Goal: Feedback & Contribution: Contribute content

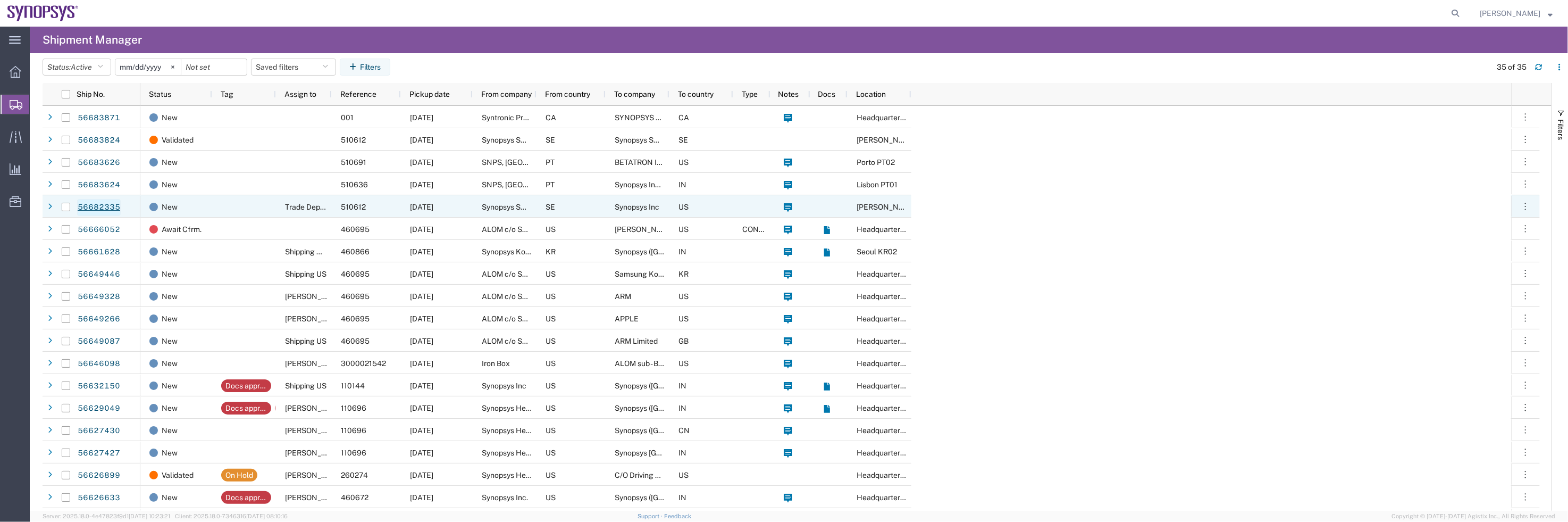
click at [107, 204] on link "56682335" at bounding box center [99, 208] width 44 height 17
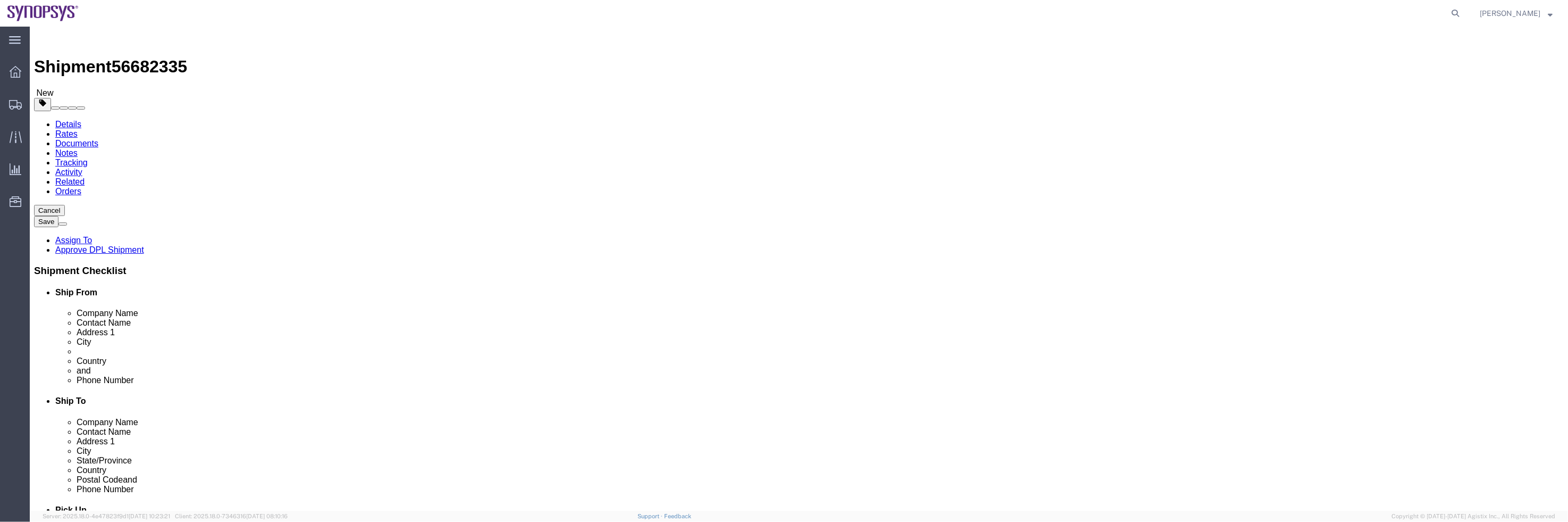
select select
click icon
click dd "10.00 Each"
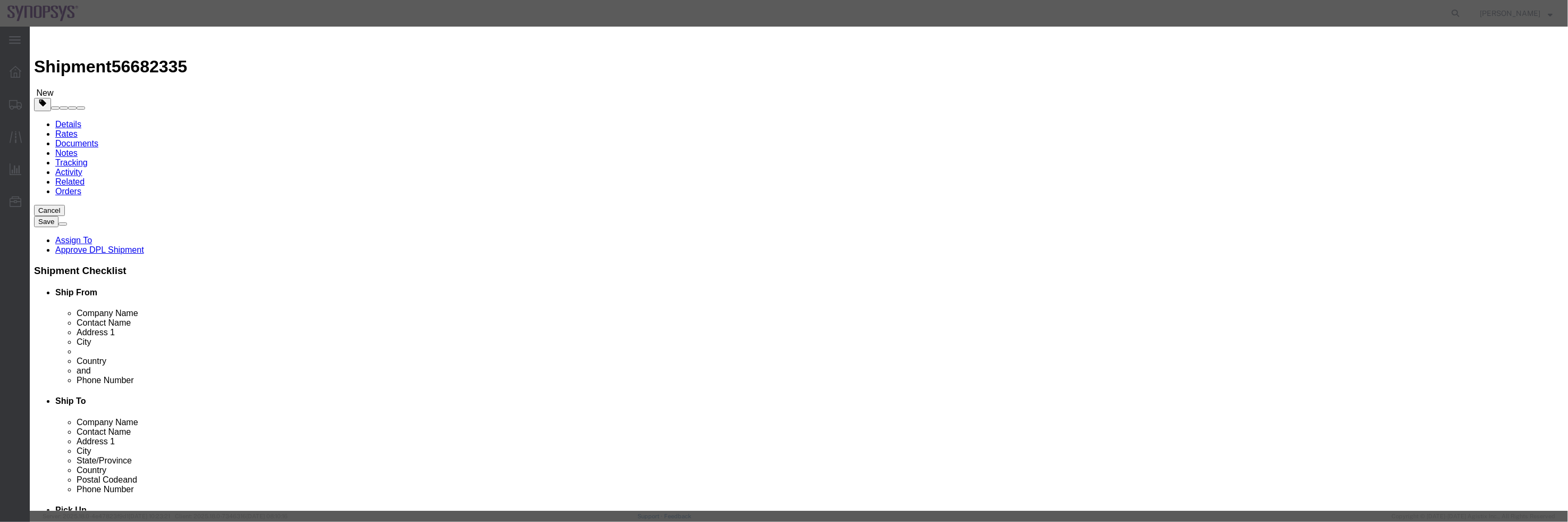
scroll to position [144, 0]
click button "Close"
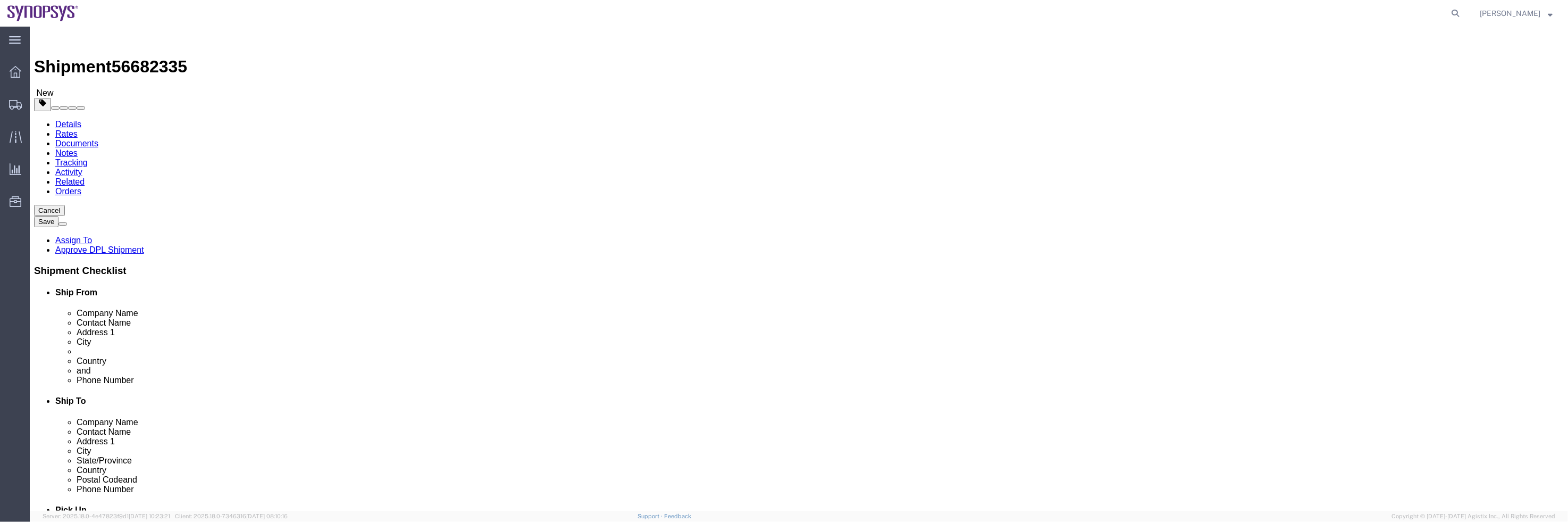
click p "Multimode OM4 [PERSON_NAME] Duplex 2.0mm cables"
click dd "10.00 Each"
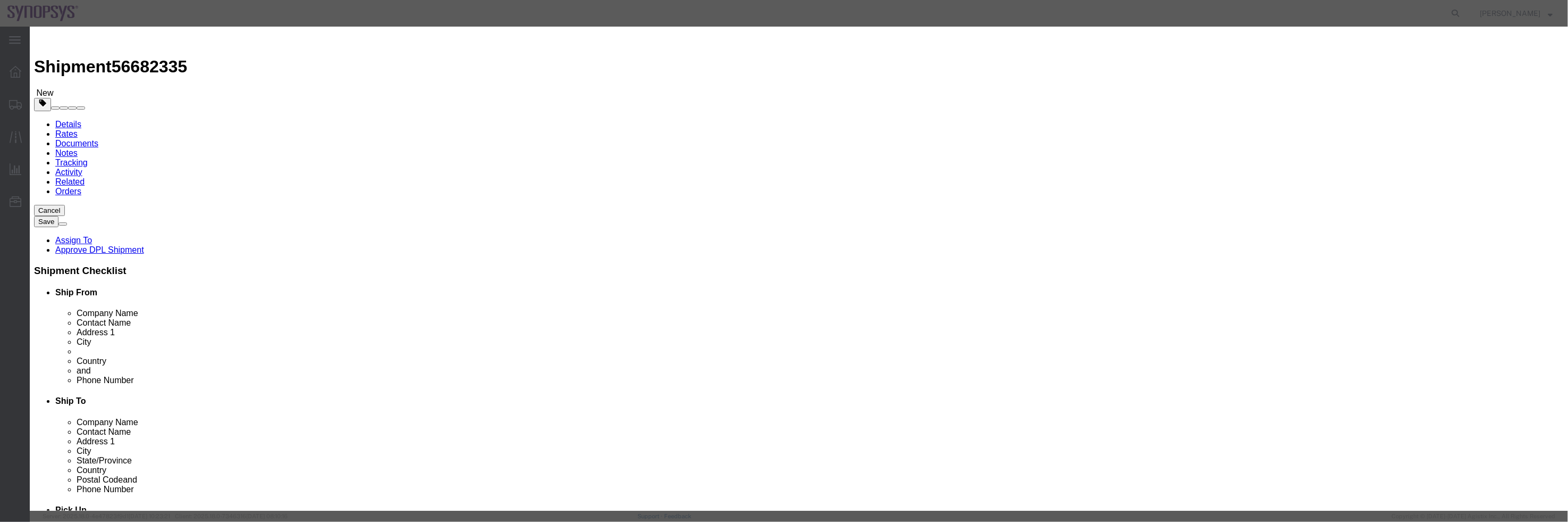
click icon "button"
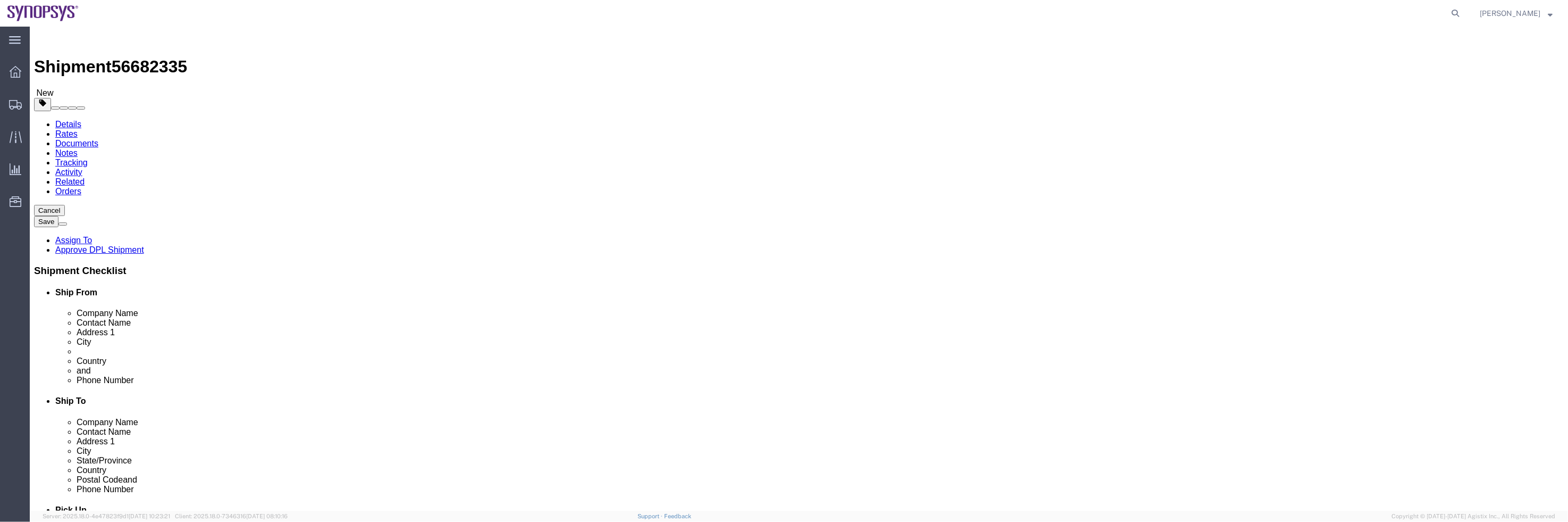
click div "Pieces: 2.00 Each Total value: 800.00 USD"
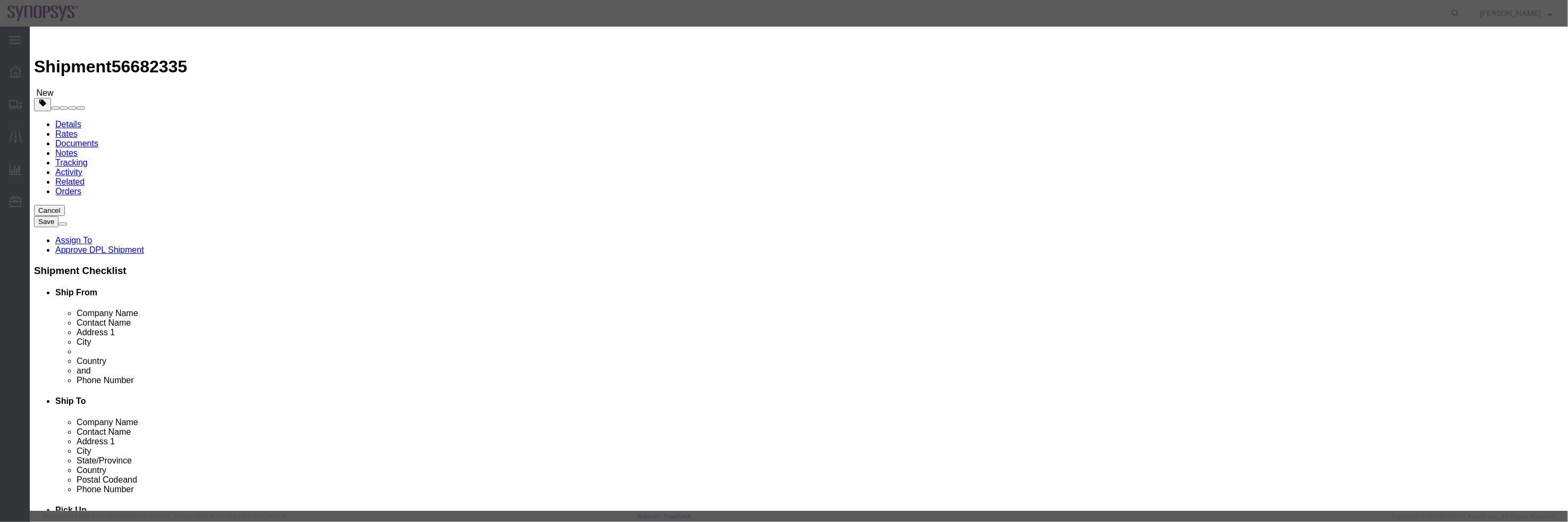
scroll to position [0, 0]
click button "button"
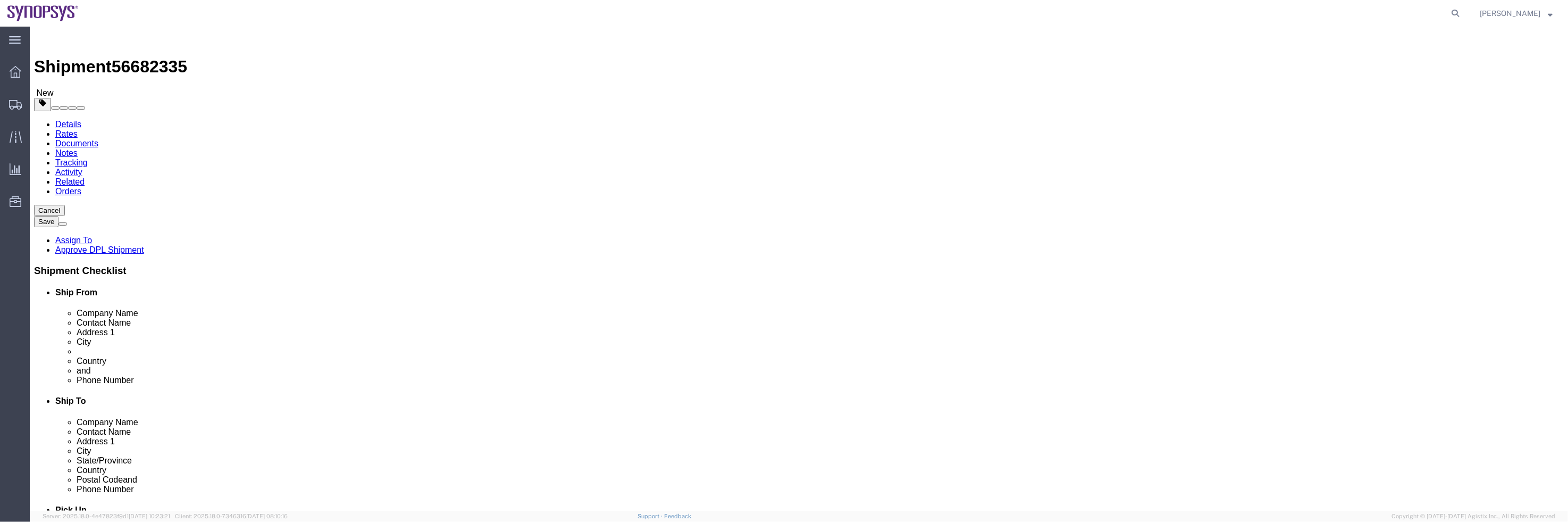
click div "Shipment Information Package Information Special Services"
click link "Shipment Information"
click link "Assign To"
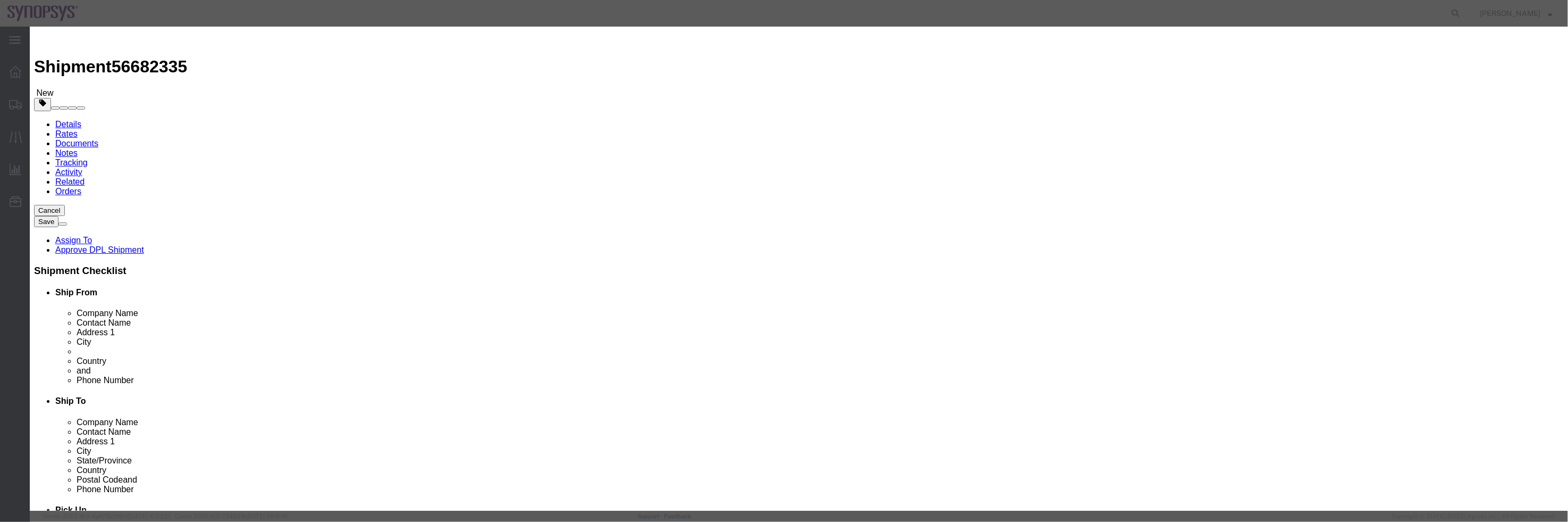
select select "117156"
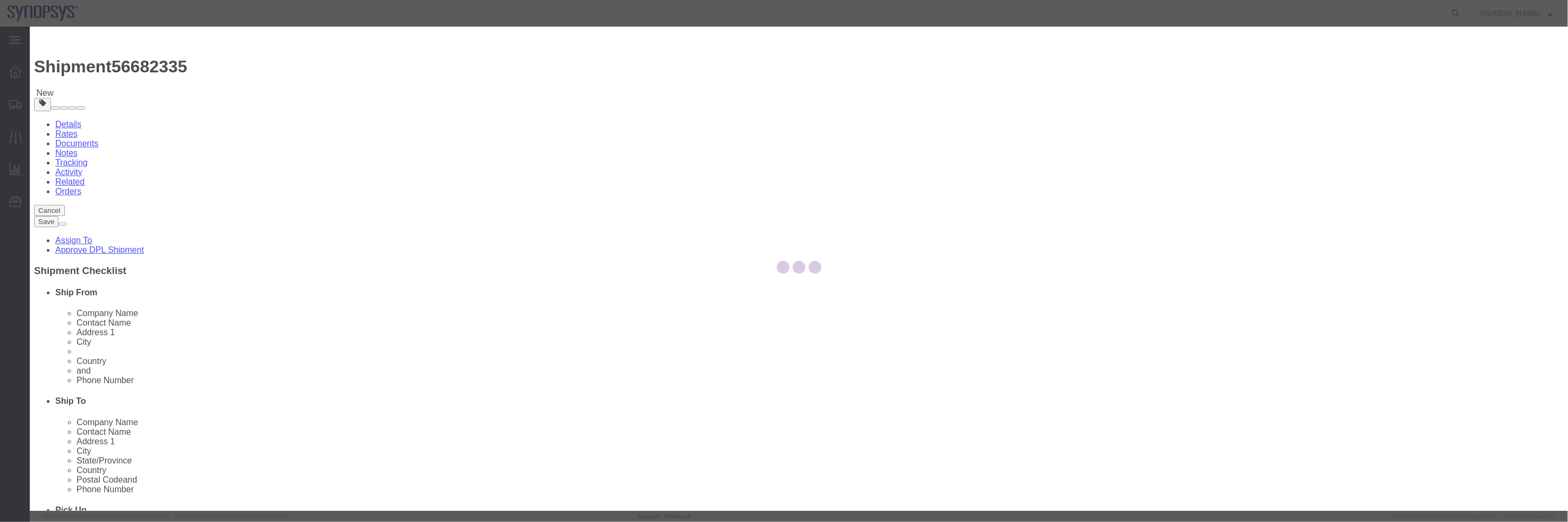
select select
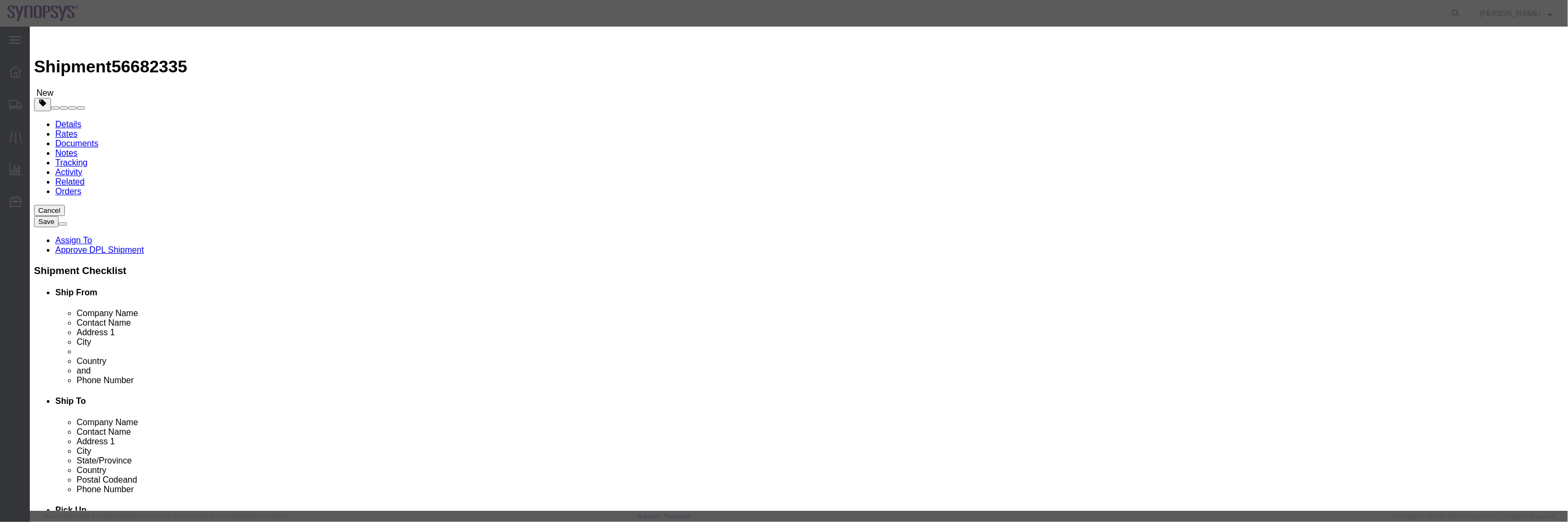
type input "ship"
select select "100122"
type input "ship"
select select "100123"
click textarea "Message"
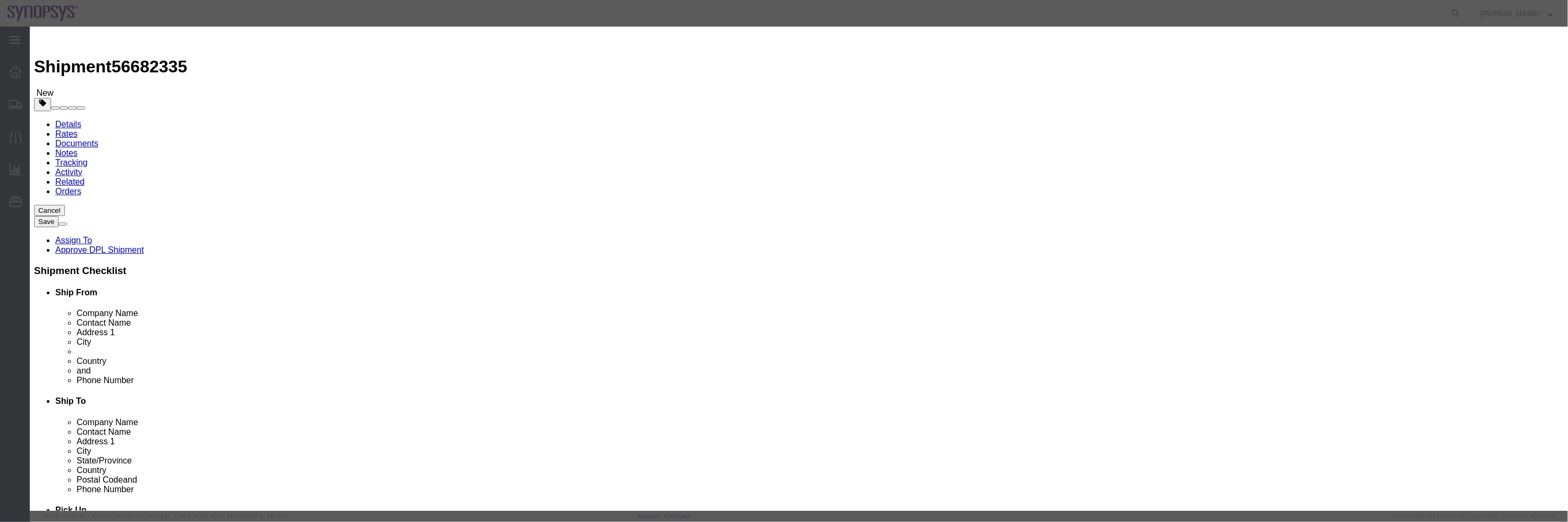
type textarea "a"
click button "Assign"
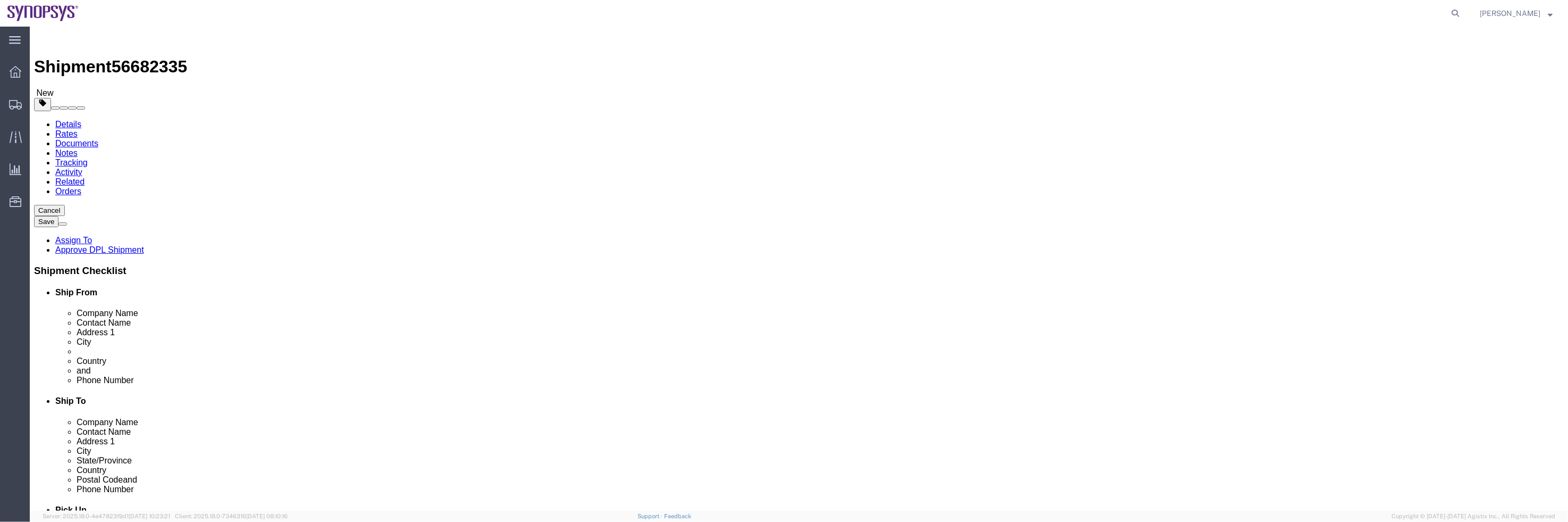
click div "Shipment Information Package Information Special Services"
click at [0, 0] on span "Shipment Manager" at bounding box center [0, 0] width 0 height 0
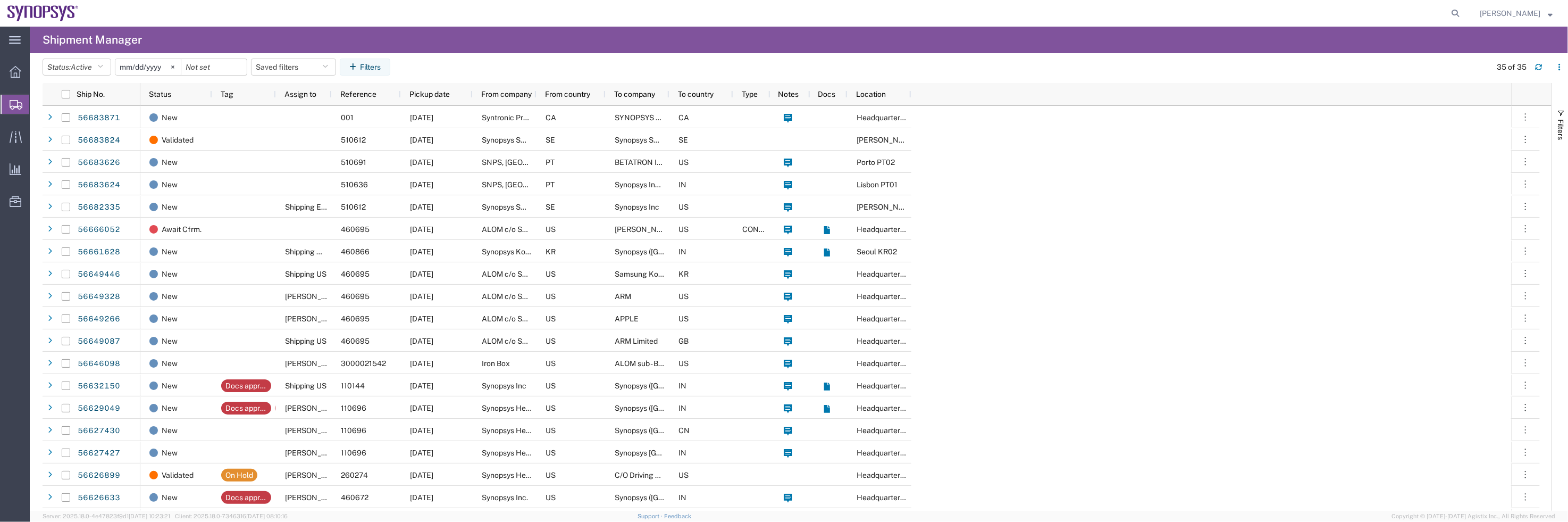
click at [592, 39] on agx-page-header "Shipment Manager" at bounding box center [799, 40] width 1538 height 27
click at [0, 0] on span "Shipment Manager" at bounding box center [0, 0] width 0 height 0
click at [14, 65] on div at bounding box center [16, 72] width 30 height 21
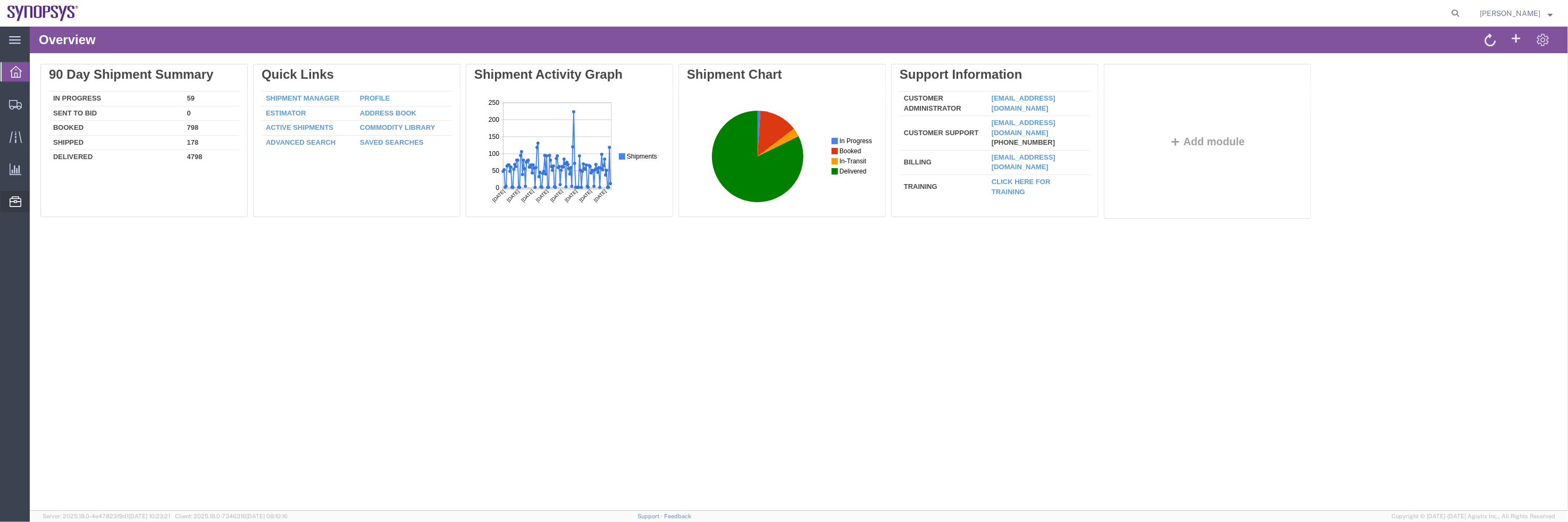
click at [0, 0] on span "Commodity Library" at bounding box center [0, 0] width 0 height 0
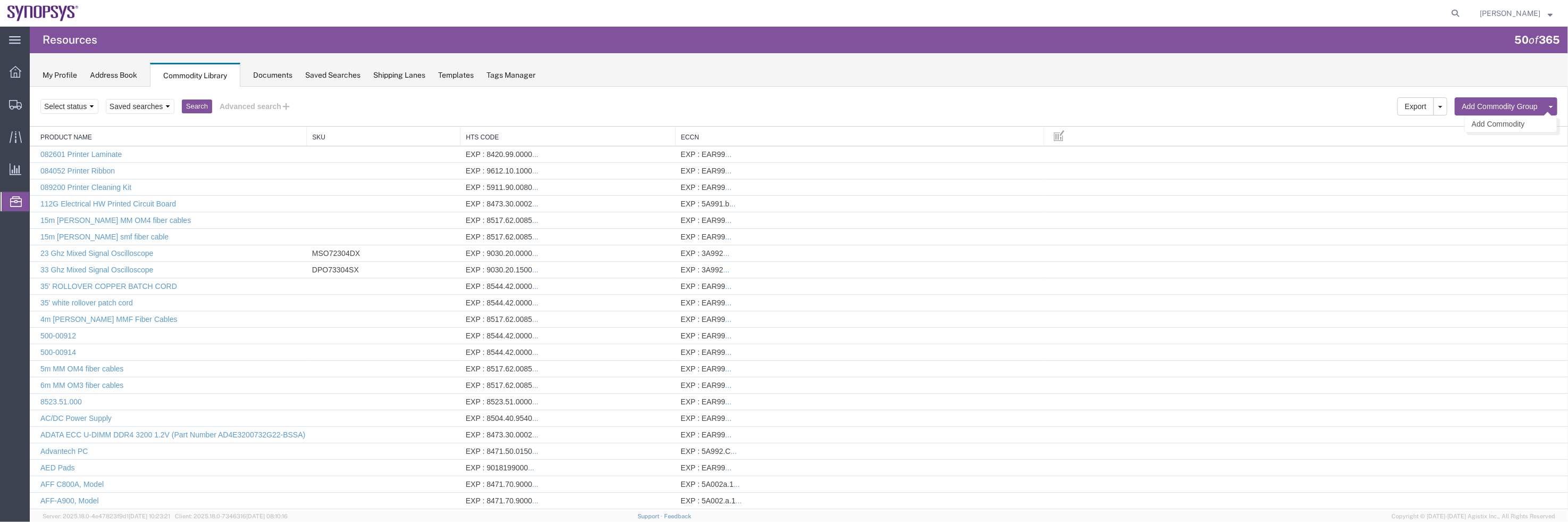
click at [1461, 107] on button "Add Commodity Group" at bounding box center [1499, 106] width 90 height 18
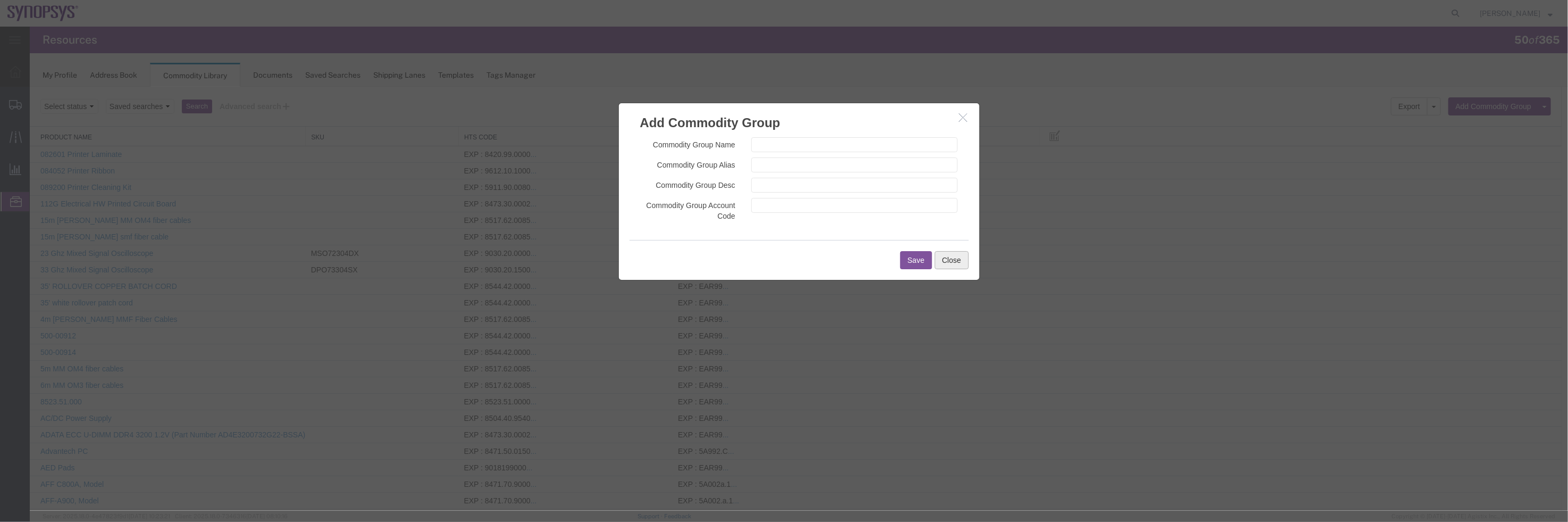
click at [950, 261] on button "Close" at bounding box center [951, 260] width 34 height 18
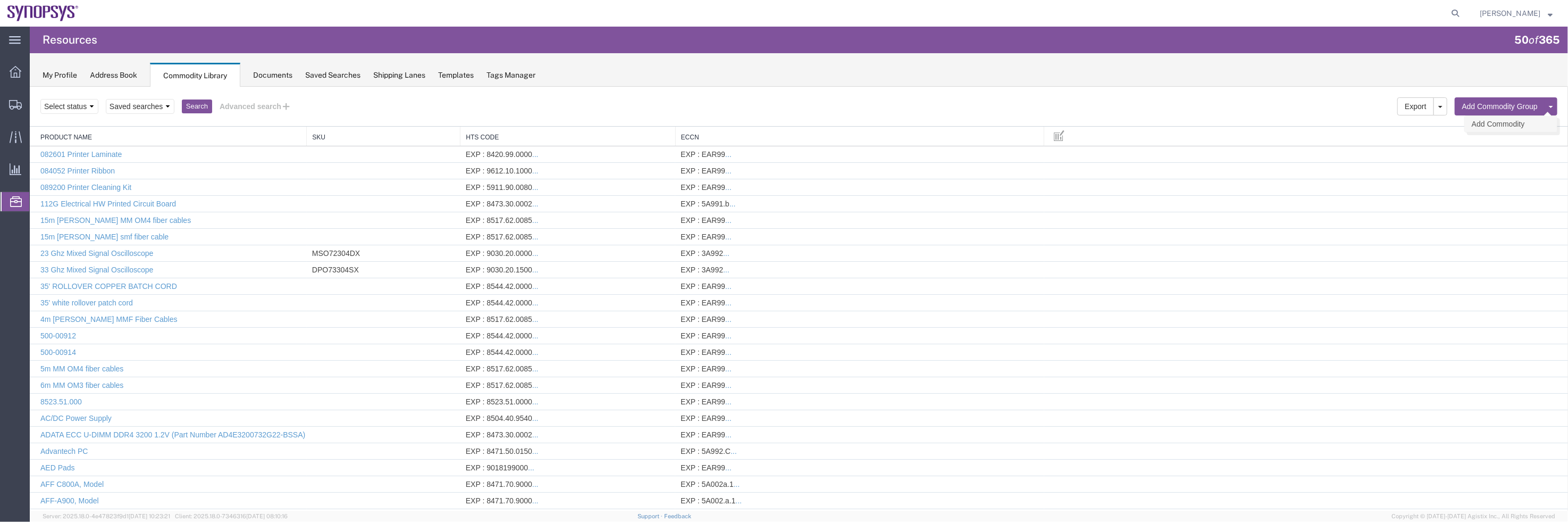
click at [1484, 123] on link "Add Commodity" at bounding box center [1509, 123] width 92 height 16
select select
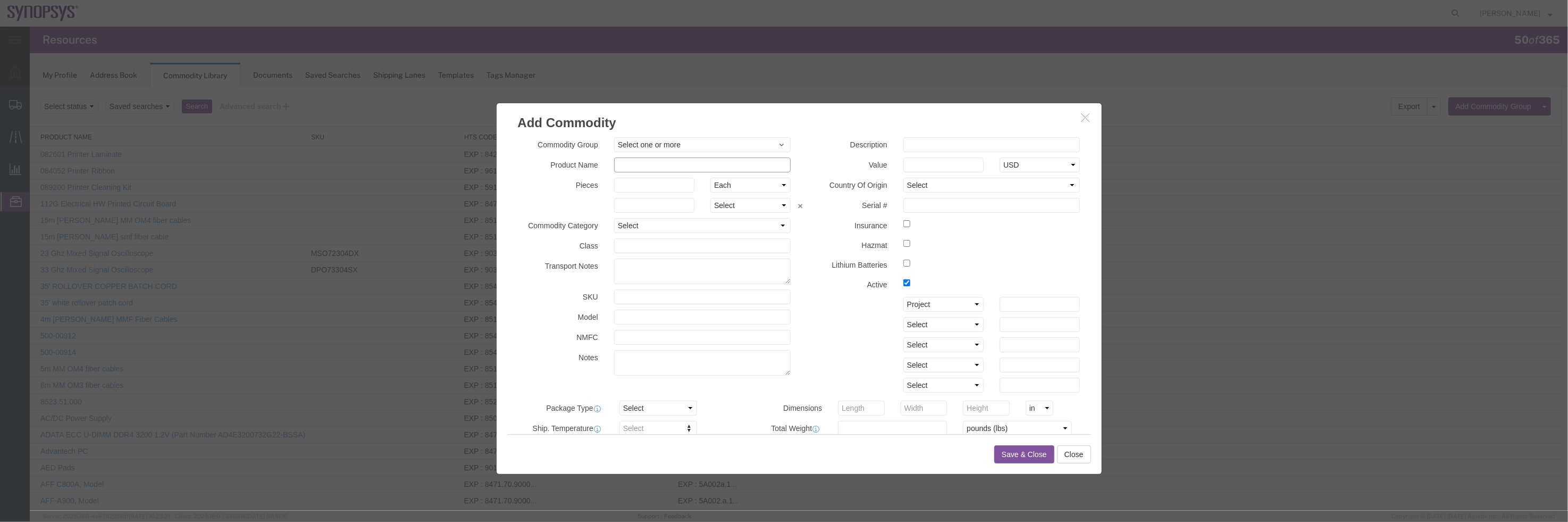
click at [669, 161] on input "text" at bounding box center [702, 164] width 177 height 15
paste input "SH100004798"
type input "SH100004798"
click at [951, 135] on div "Commodity Group Select one or more COMMODITY GROUP COMMODITY GROUP Product Name…" at bounding box center [799, 282] width 605 height 302
click at [953, 144] on input "text" at bounding box center [991, 144] width 177 height 15
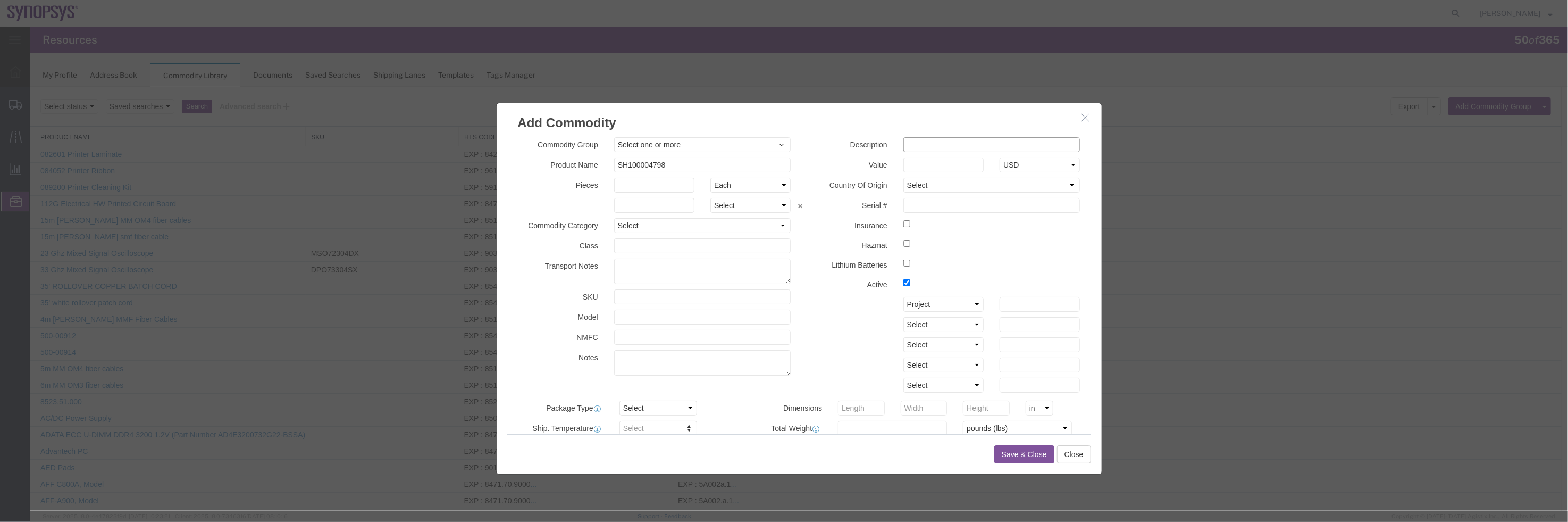
paste input "B6 FPGA PCB"
type input "B6 FPGA PCB"
click at [816, 212] on div "Serial #" at bounding box center [943, 204] width 289 height 15
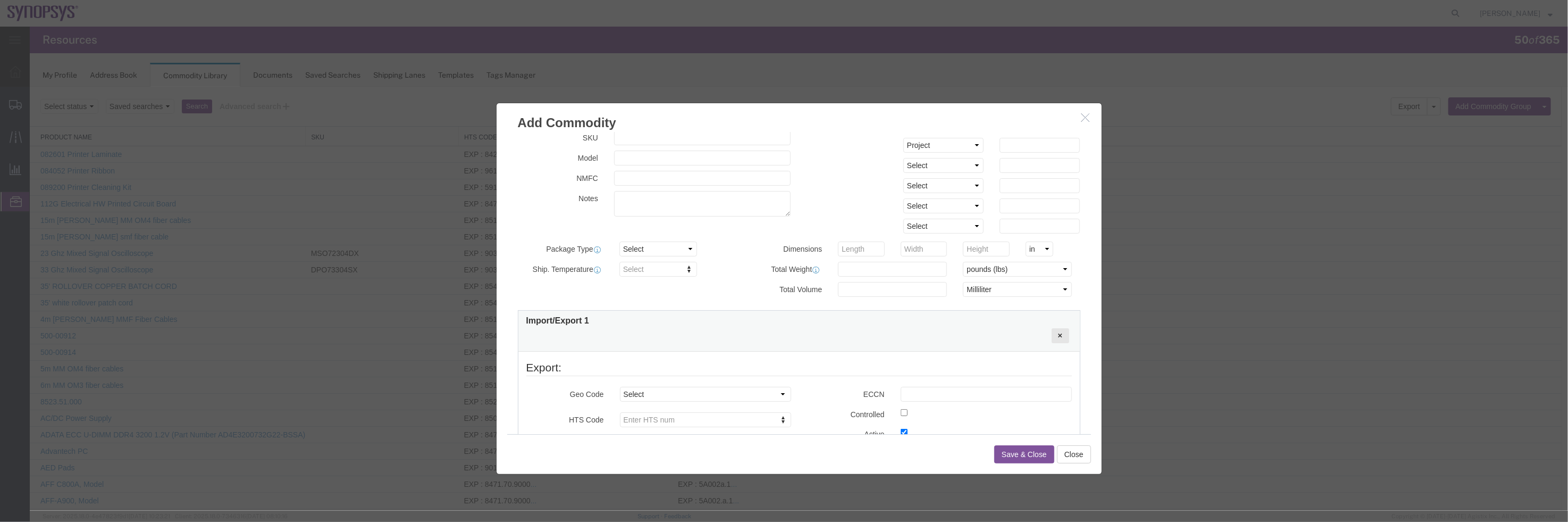
scroll to position [239, 0]
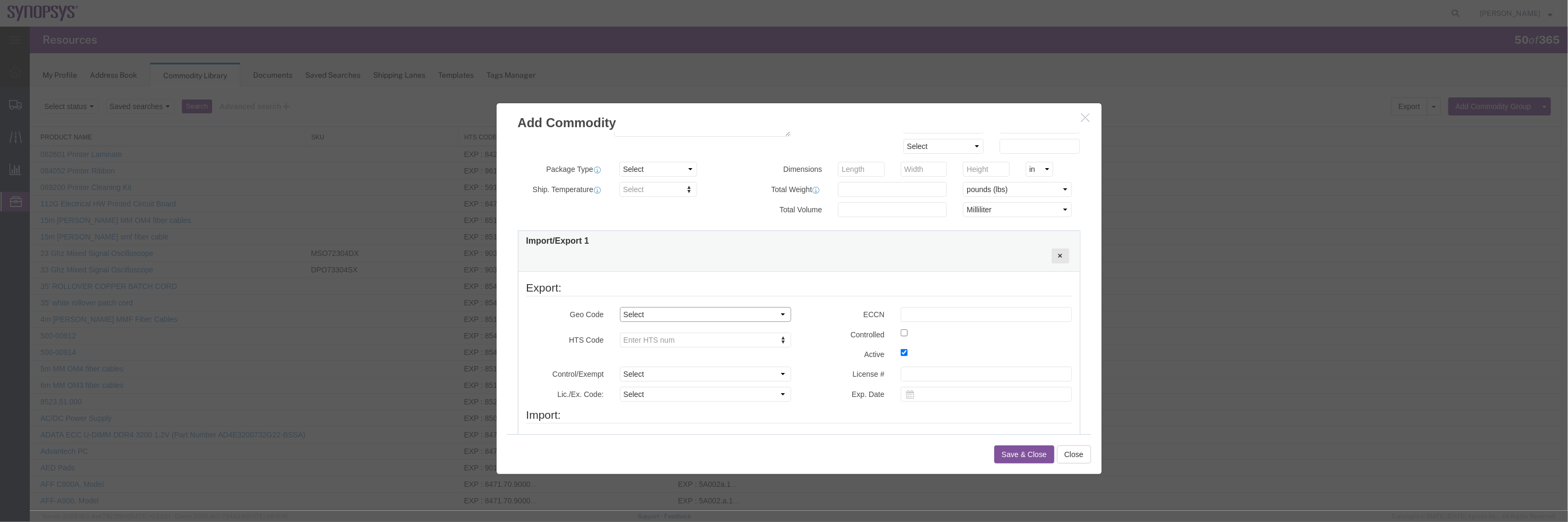
click at [711, 310] on select "Select COUNTRY REGION" at bounding box center [704, 314] width 171 height 15
select select "COUNTRY"
click at [619, 307] on select "Select COUNTRY REGION" at bounding box center [704, 314] width 171 height 15
click at [711, 337] on select "Select [GEOGRAPHIC_DATA] [GEOGRAPHIC_DATA] [GEOGRAPHIC_DATA] [GEOGRAPHIC_DATA] …" at bounding box center [704, 334] width 171 height 15
click at [964, 312] on input "text" at bounding box center [985, 314] width 171 height 15
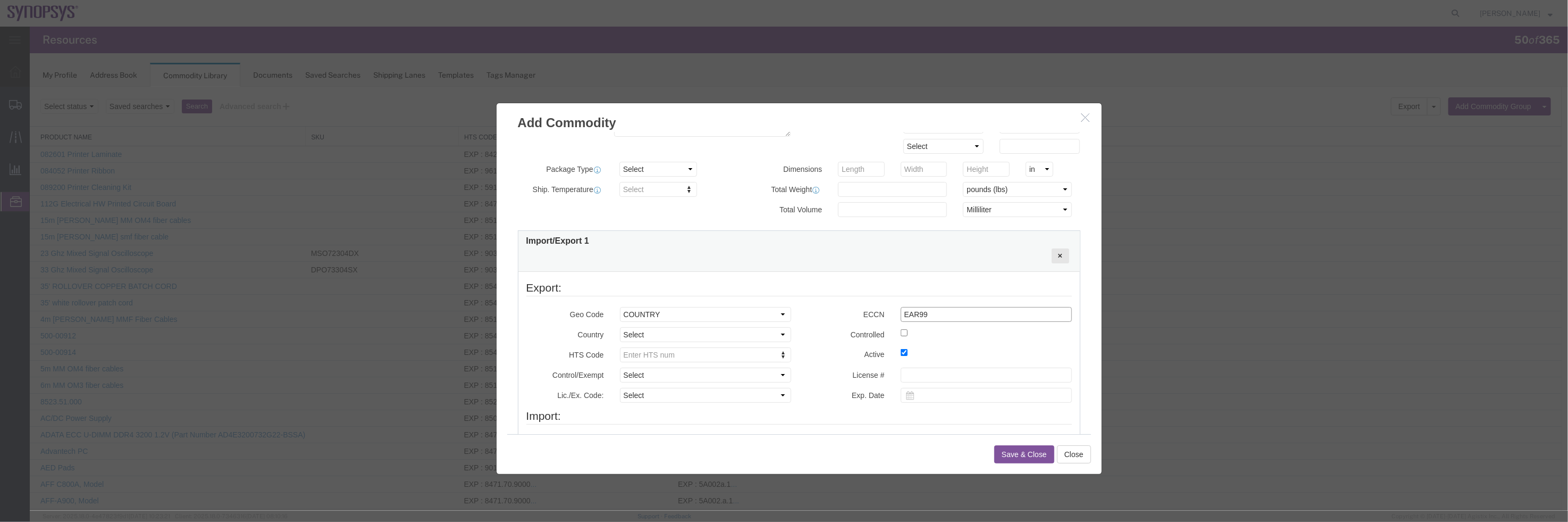
type input "EAR99"
click at [823, 298] on fieldset "Export: Geo Code Select COUNTRY REGION Country Region Select [GEOGRAPHIC_DATA] …" at bounding box center [799, 343] width 546 height 128
click at [742, 334] on select "Select [GEOGRAPHIC_DATA] [GEOGRAPHIC_DATA] [GEOGRAPHIC_DATA] [GEOGRAPHIC_DATA] …" at bounding box center [704, 334] width 171 height 15
select select "US"
click at [619, 327] on select "Select [GEOGRAPHIC_DATA] [GEOGRAPHIC_DATA] [GEOGRAPHIC_DATA] [GEOGRAPHIC_DATA] …" at bounding box center [704, 334] width 171 height 15
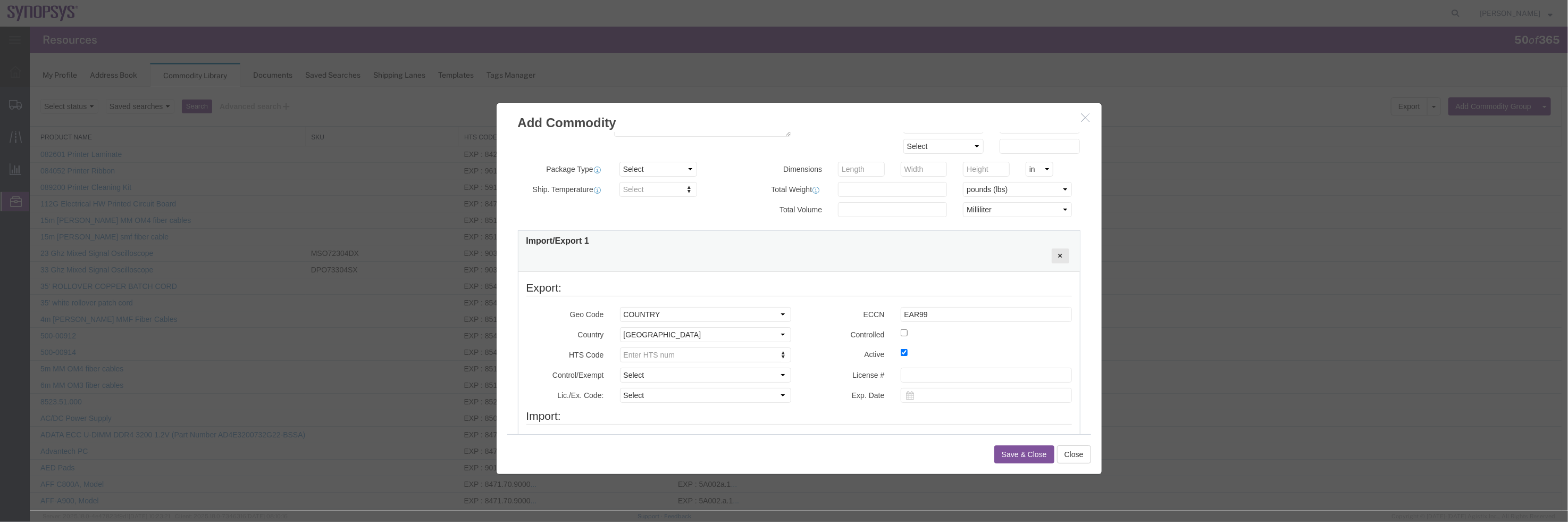
click at [829, 351] on label "Active" at bounding box center [845, 353] width 94 height 13
paste input "8473.30.0002"
type input "8473.30.0002"
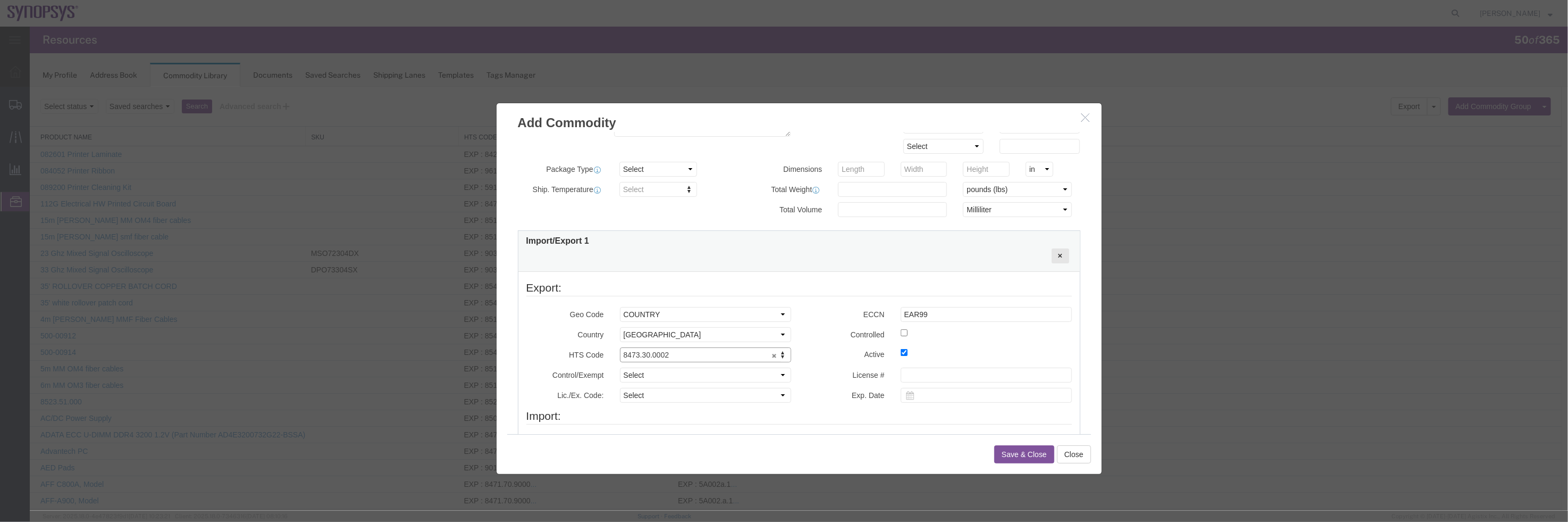
click at [810, 332] on label "Controlled" at bounding box center [845, 333] width 94 height 13
click at [829, 320] on div "ECCN EAR99" at bounding box center [939, 314] width 281 height 15
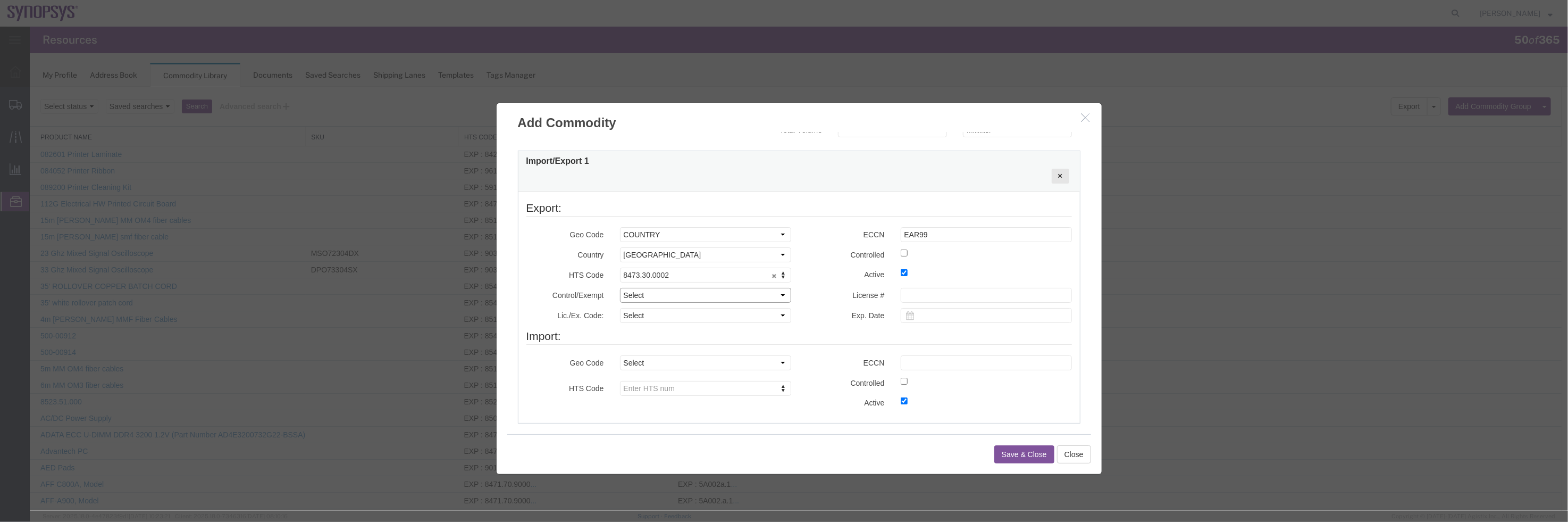
click at [693, 294] on select "Select ATF BIS DEA EPA FDA FTR ITAR OFAC Other (OPA)" at bounding box center [704, 294] width 171 height 15
select select "BIS"
click at [619, 287] on select "Select ATF BIS DEA EPA FDA FTR ITAR OFAC Other (OPA)" at bounding box center [704, 294] width 171 height 15
click at [730, 314] on select "Select AGR-Agricultural APP-Computers APR-Additional Permissive Exports AVS-Air…" at bounding box center [704, 315] width 171 height 15
select select "NLR"
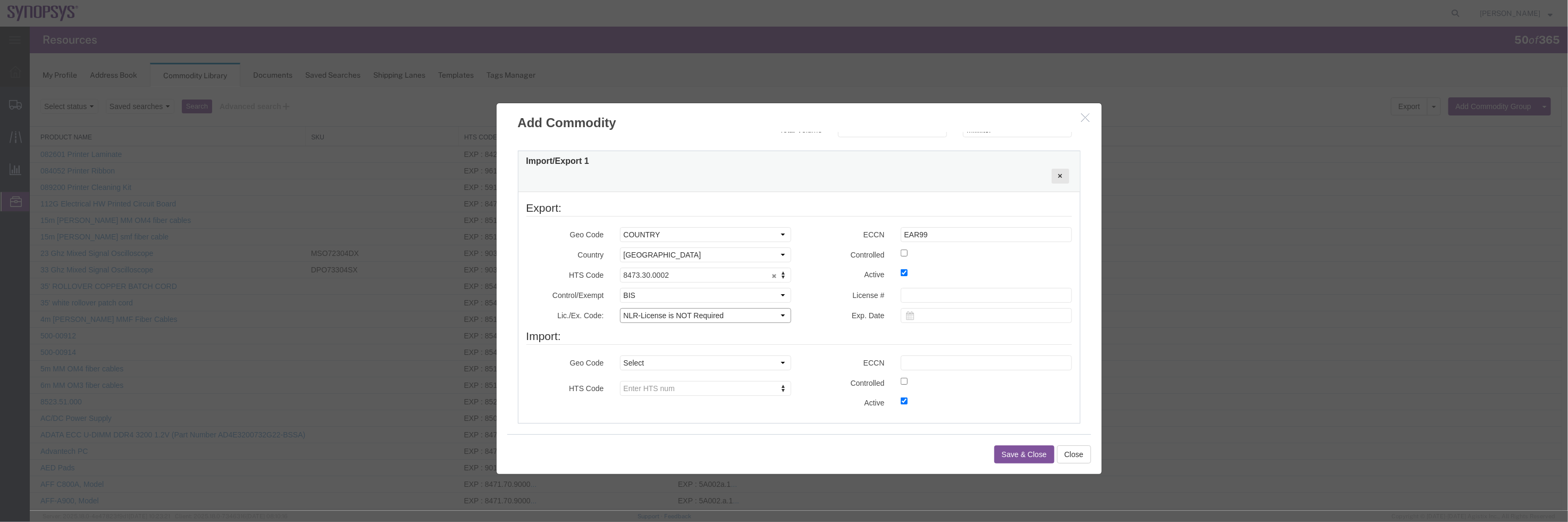
click at [619, 308] on select "Select AGR-Agricultural APP-Computers APR-Additional Permissive Exports AVS-Air…" at bounding box center [704, 315] width 171 height 15
click at [829, 274] on label "Active" at bounding box center [845, 273] width 94 height 13
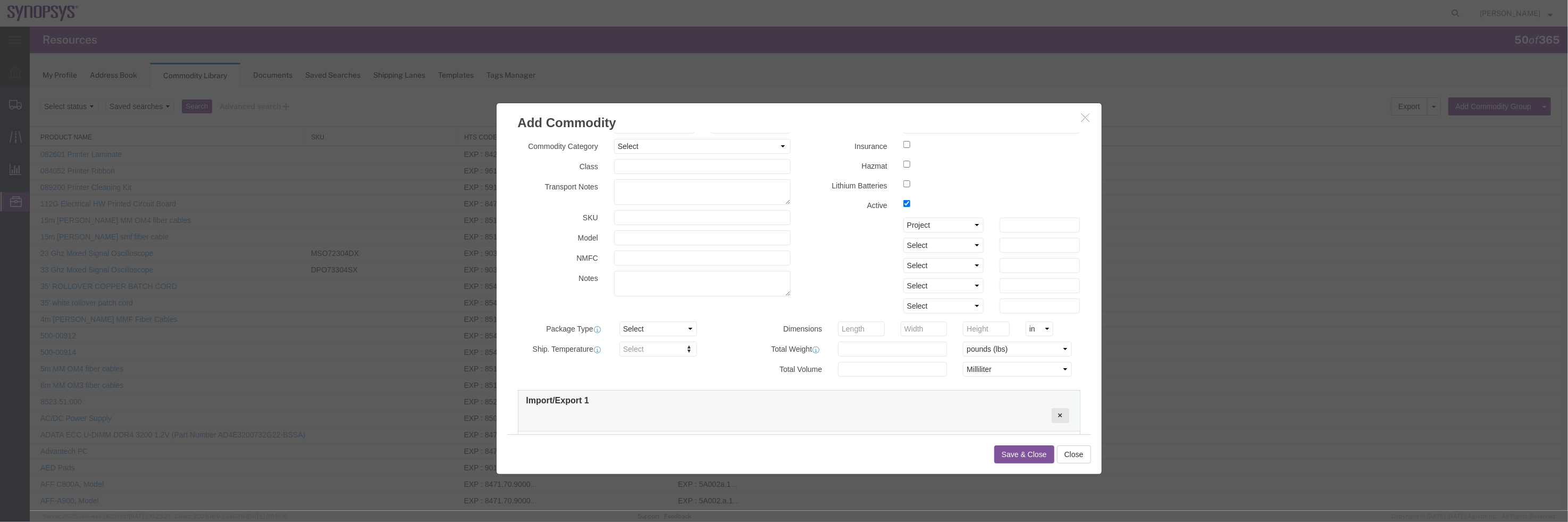
scroll to position [0, 0]
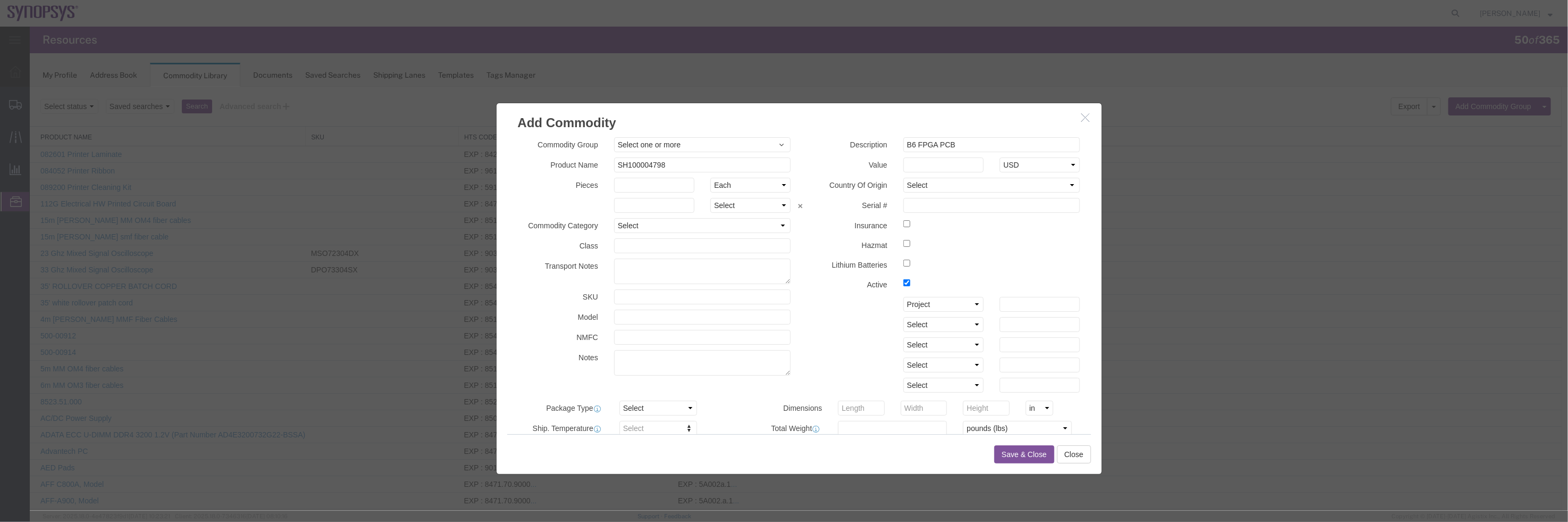
click at [1014, 451] on button "Save & Close" at bounding box center [1024, 454] width 60 height 18
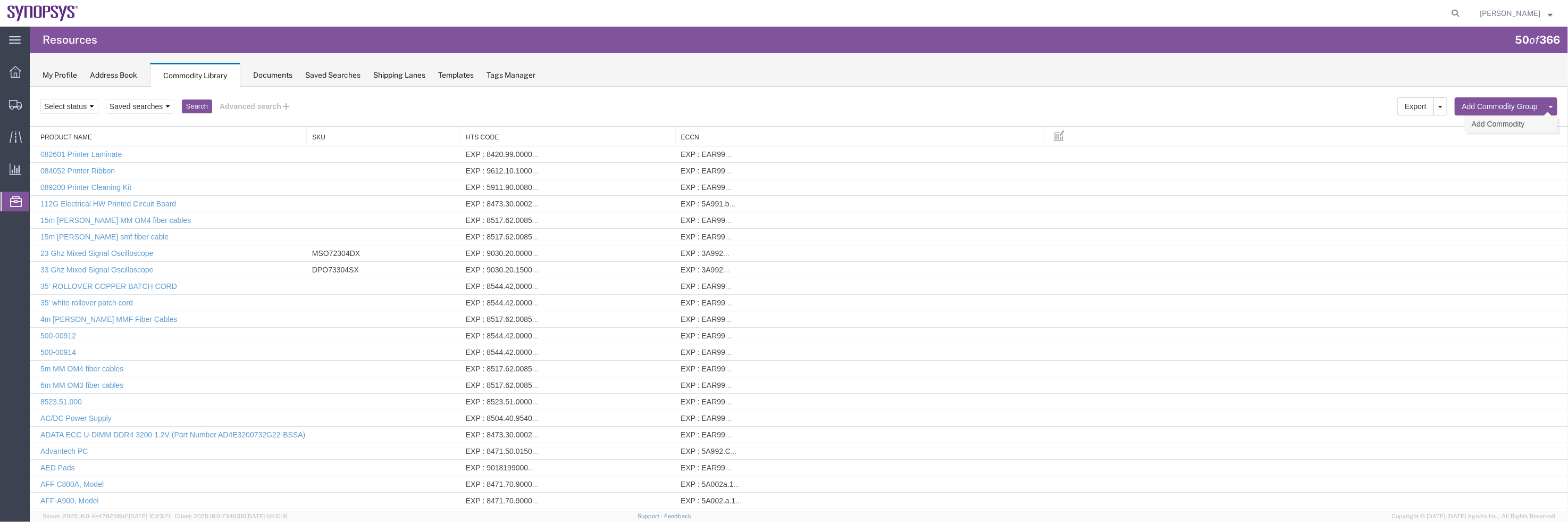
click at [1496, 118] on link "Add Commodity" at bounding box center [1509, 123] width 92 height 16
select select
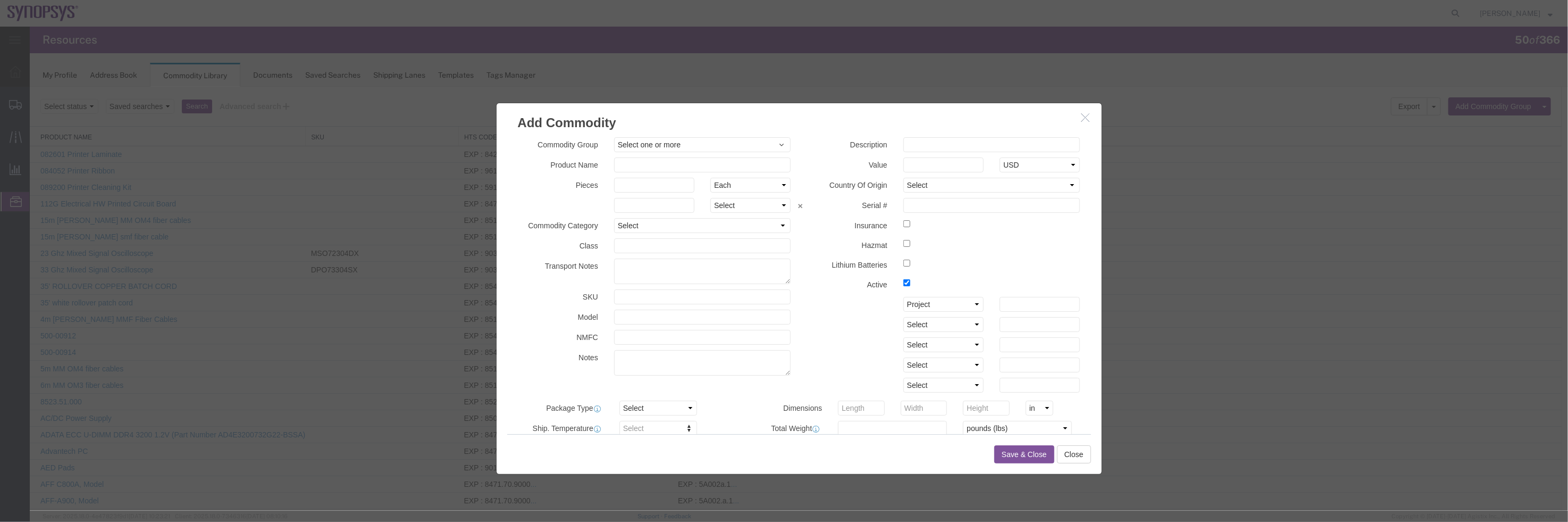
click at [811, 215] on div "Description Value Select USD JPY GBP CAD EUR Country Of Origin Select [GEOGRAPH…" at bounding box center [943, 267] width 289 height 261
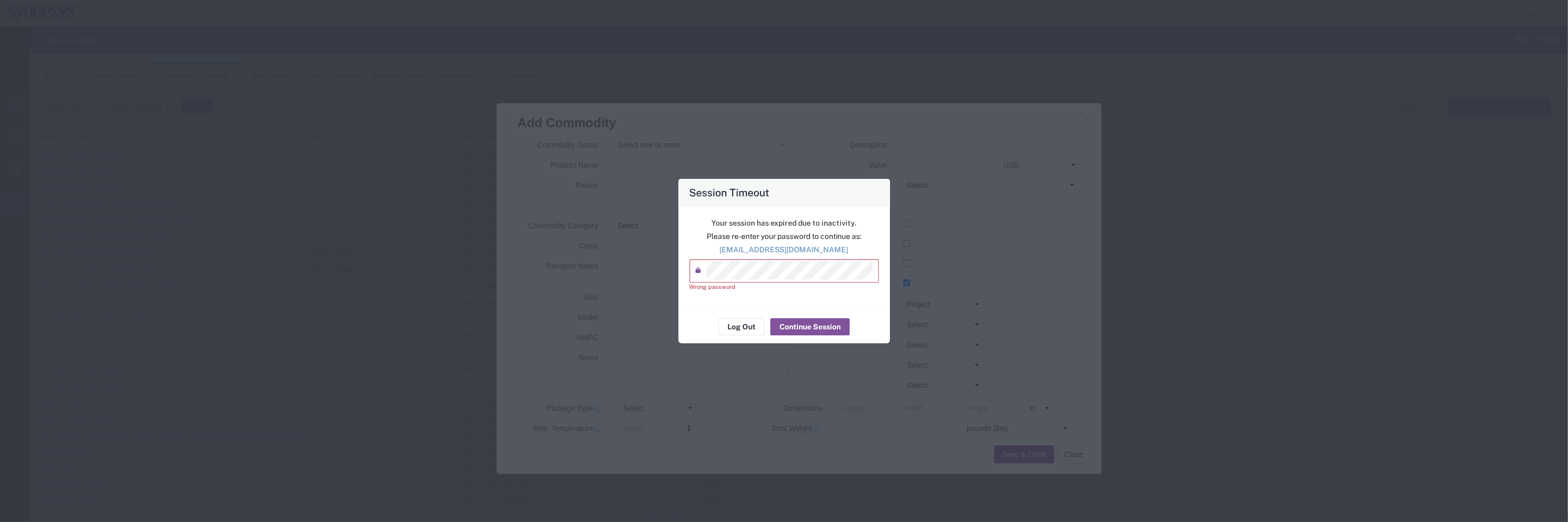
click at [573, 277] on div "Session Timeout Your session has expired due to inactivity. Please re-enter you…" at bounding box center [784, 261] width 1568 height 522
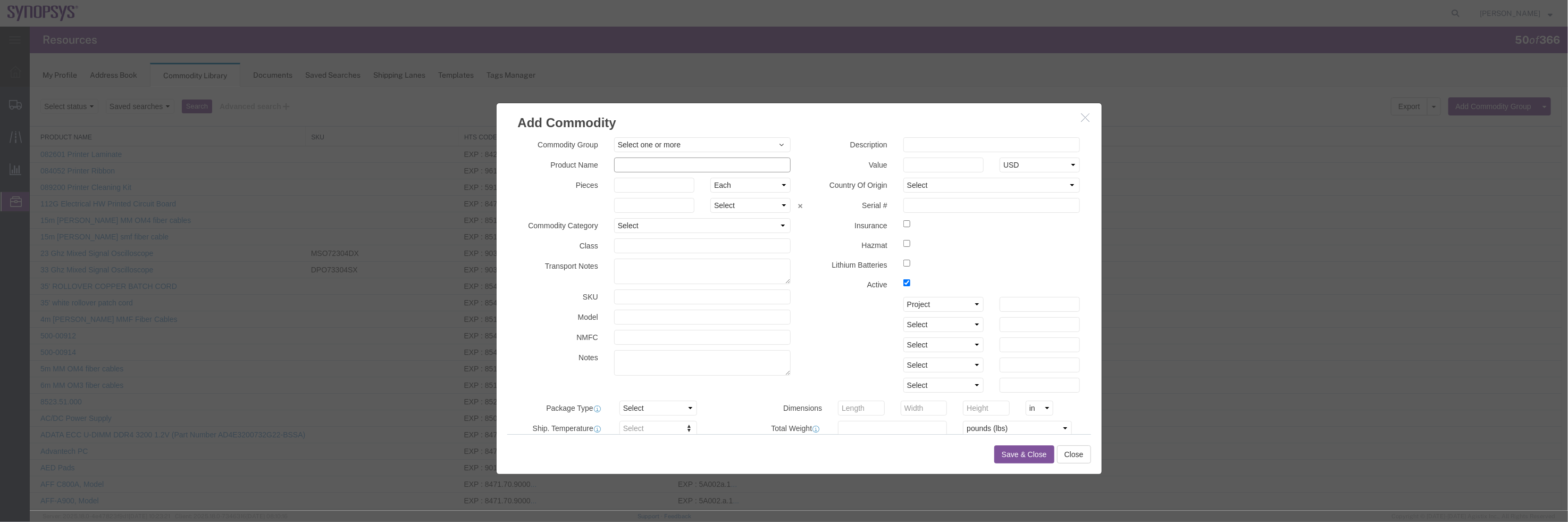
click at [715, 165] on input "text" at bounding box center [702, 164] width 177 height 15
click at [695, 161] on input "text" at bounding box center [702, 164] width 177 height 15
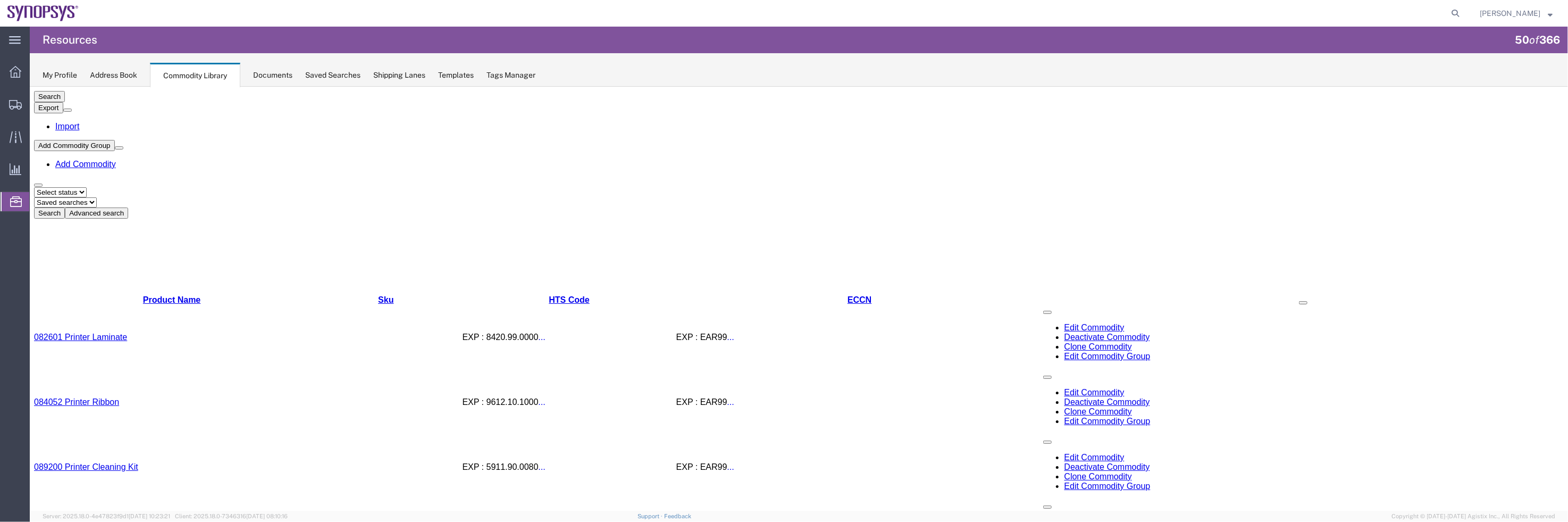
click at [115, 159] on link "Add Commodity" at bounding box center [85, 163] width 60 height 9
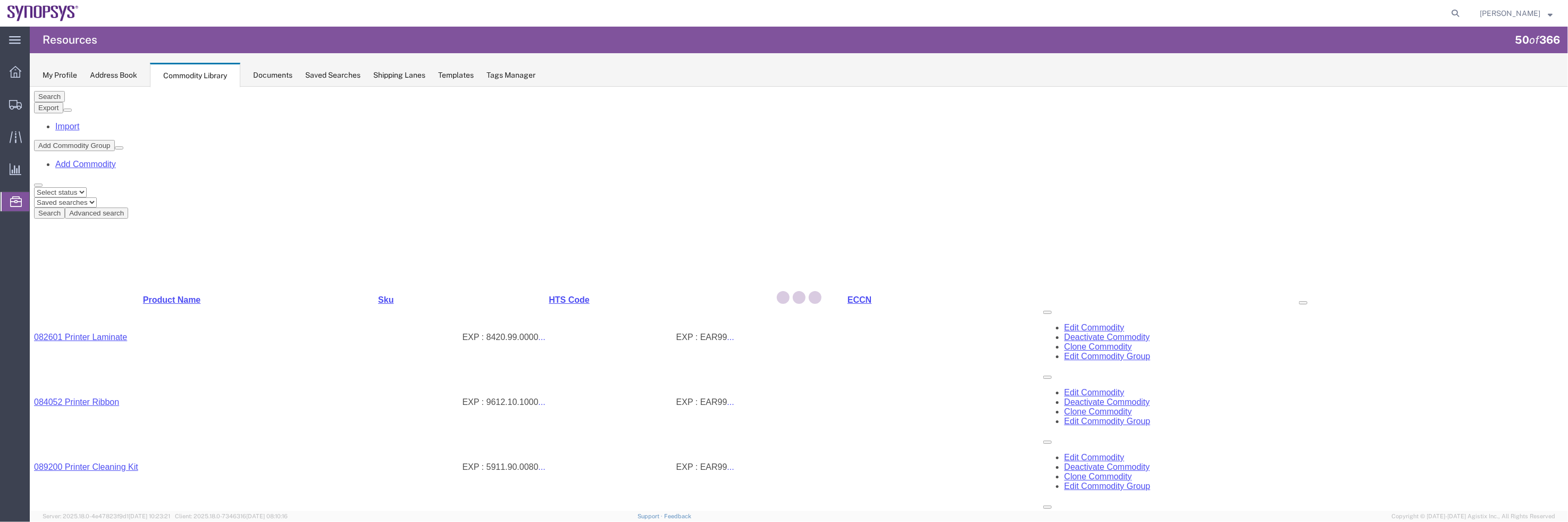
select select
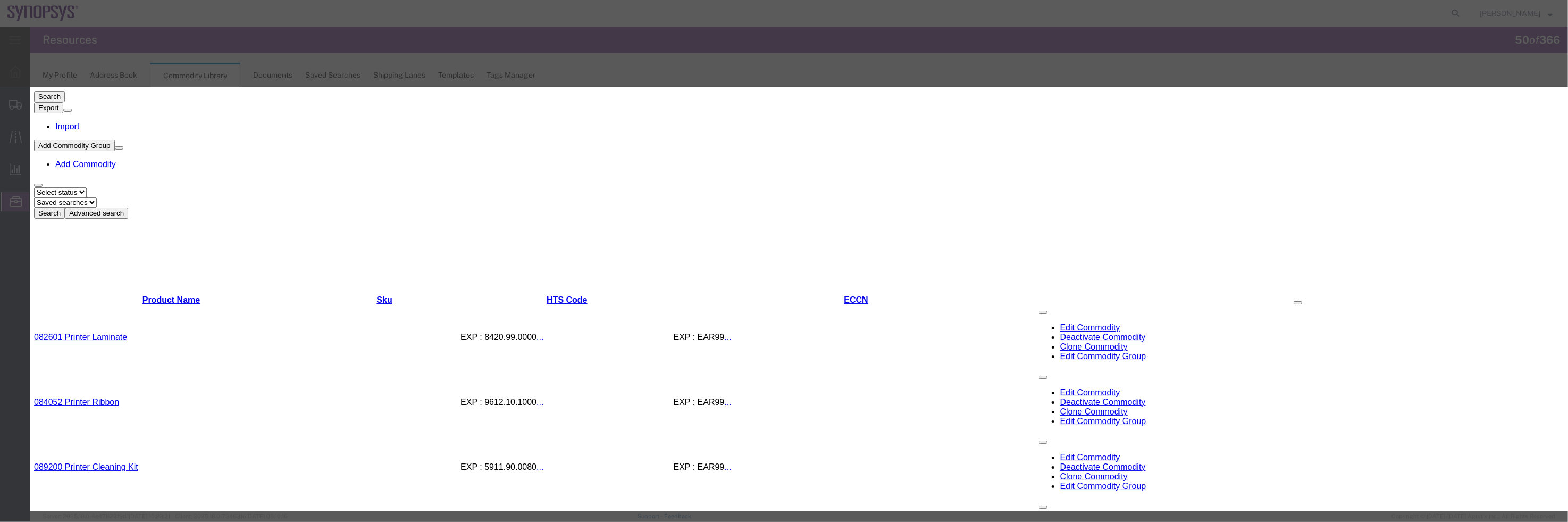
paste input "SH100004801"
type input "SH100004801"
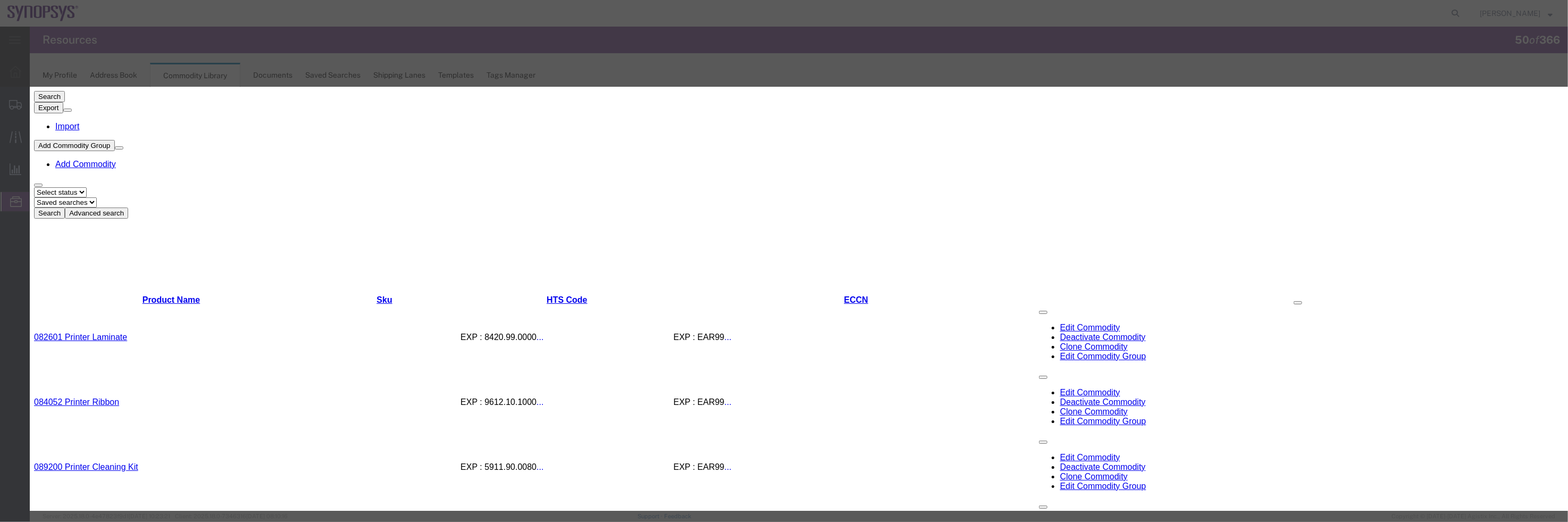
paste input "B6 FPGA PCBA"
type input "B6 FPGA PCBA"
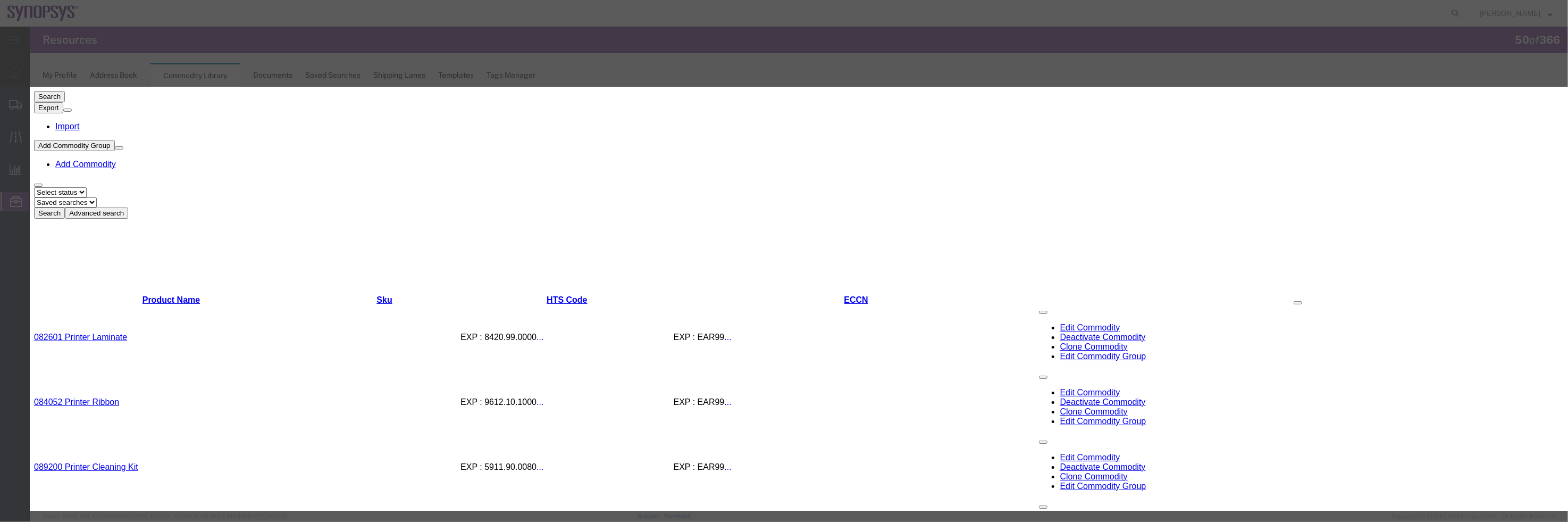
scroll to position [319, 0]
paste input "EAR99"
type input "EAR99"
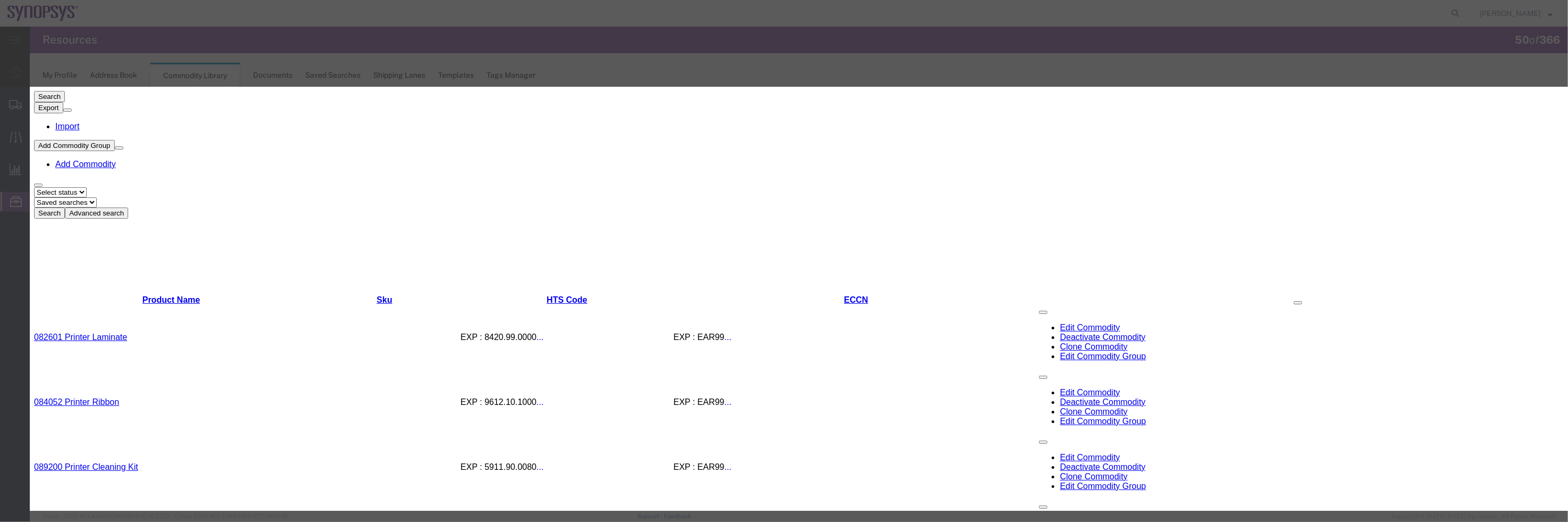
select select "COUNTRY"
select select "US"
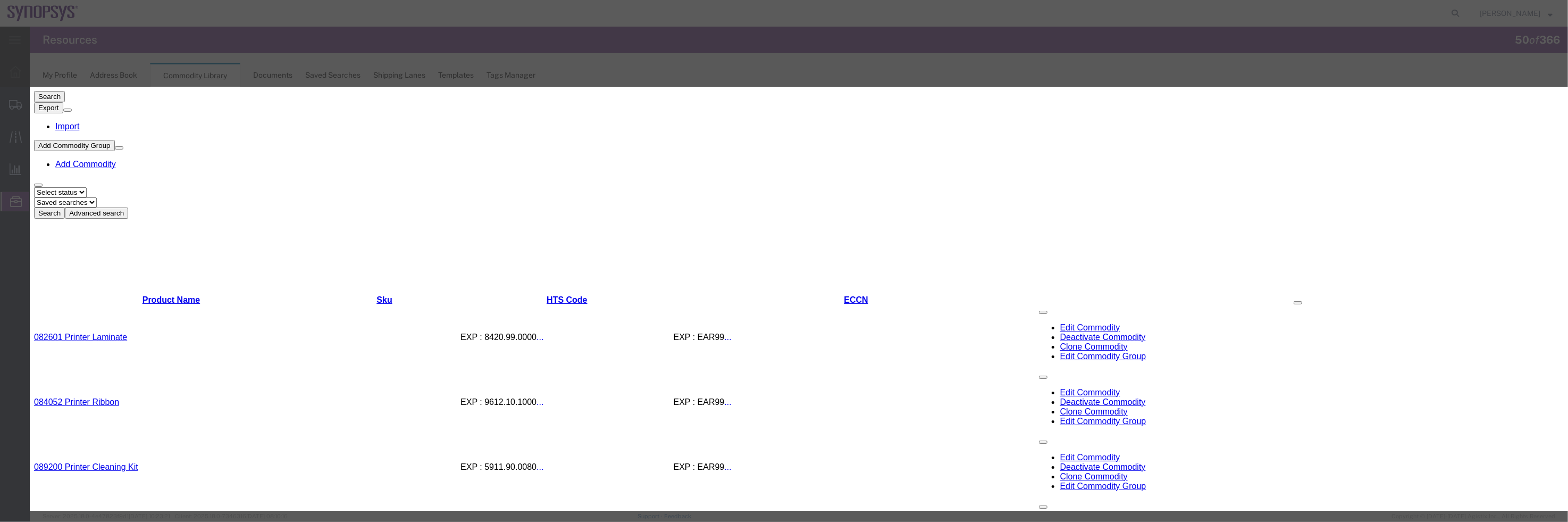
paste input "8473.30.0002"
type input "8473.30.0002"
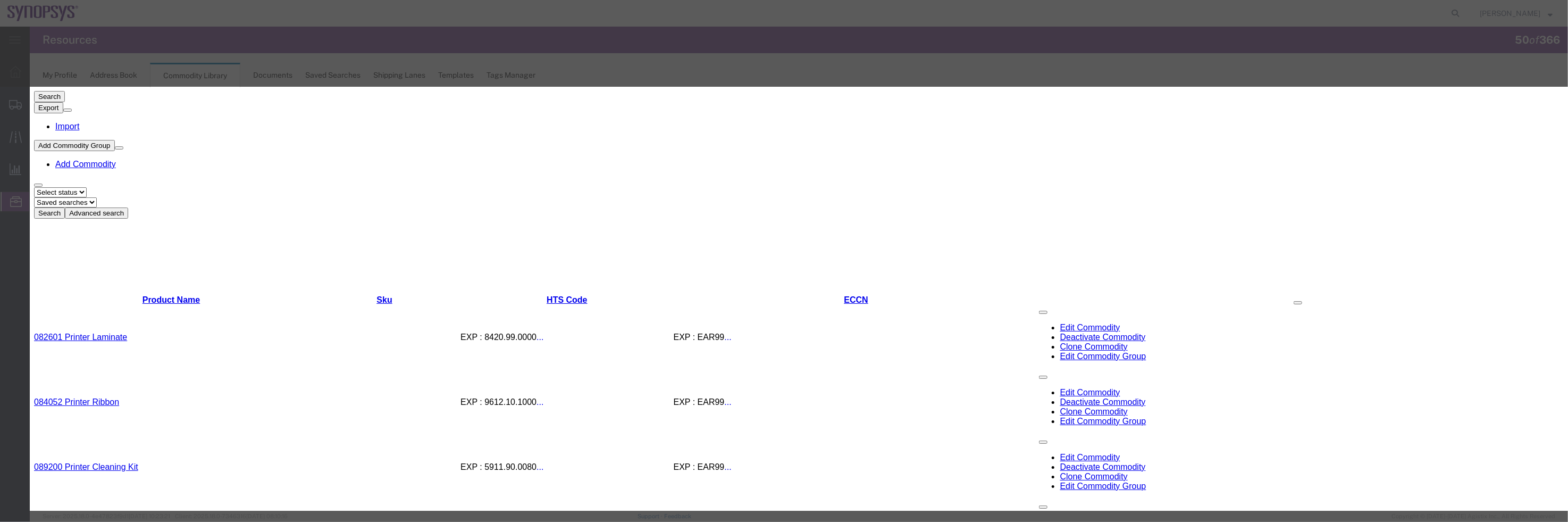
select select "BIS"
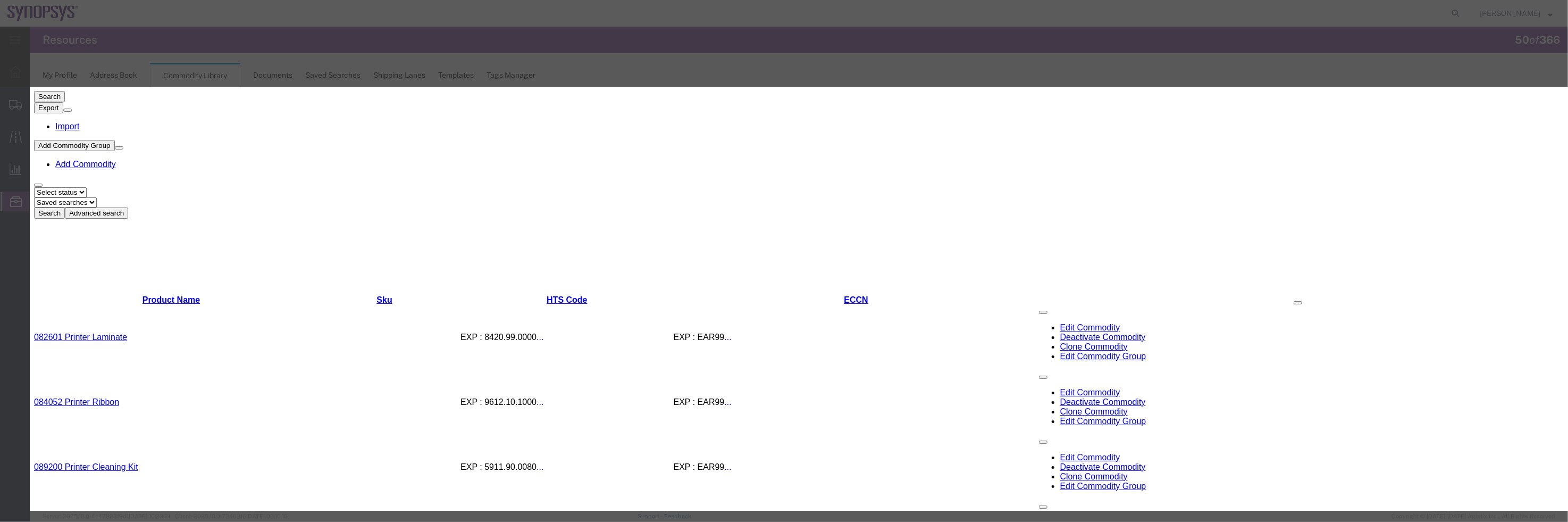
select select "NLR"
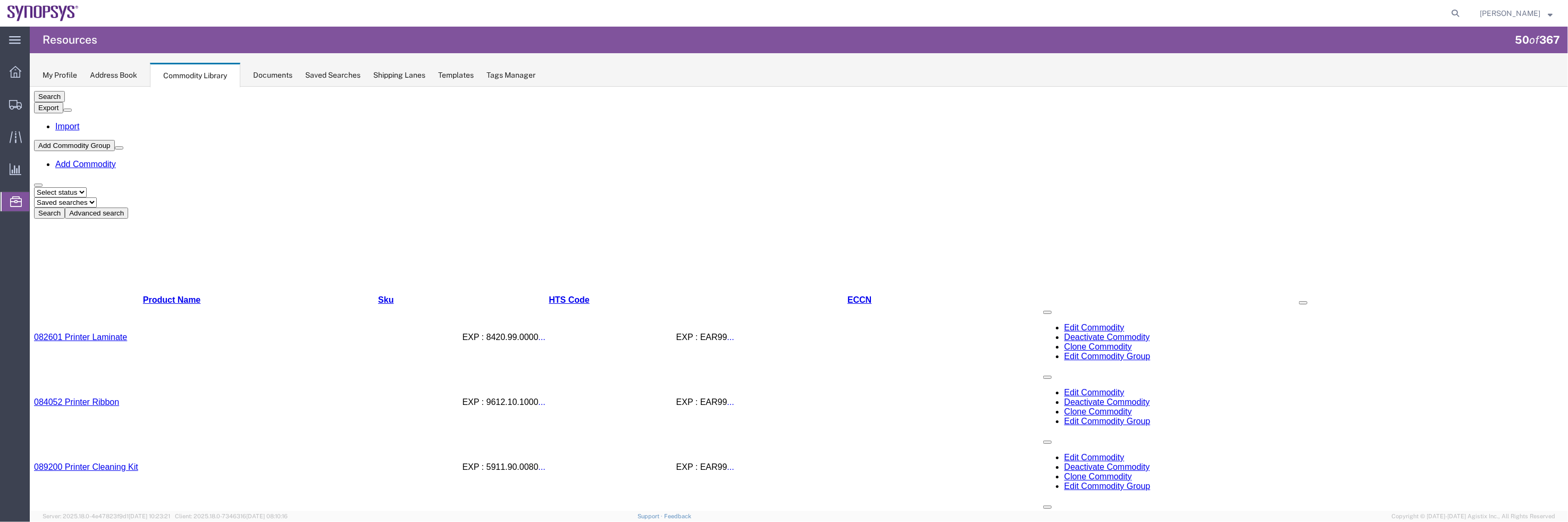
click at [968, 90] on div "Search Export Import Add Commodity Group Add Commodity Select status Active All…" at bounding box center [799, 154] width 1530 height 128
click at [710, 187] on div "Select status Active All Inactive Saved searches Name Search Advanced search" at bounding box center [799, 202] width 1530 height 31
